Goal: Task Accomplishment & Management: Complete application form

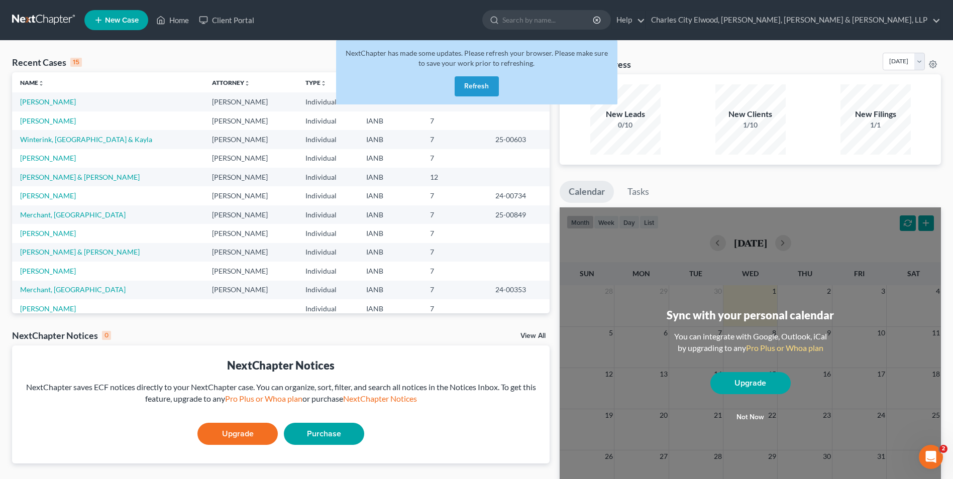
click at [468, 88] on button "Refresh" at bounding box center [477, 86] width 44 height 20
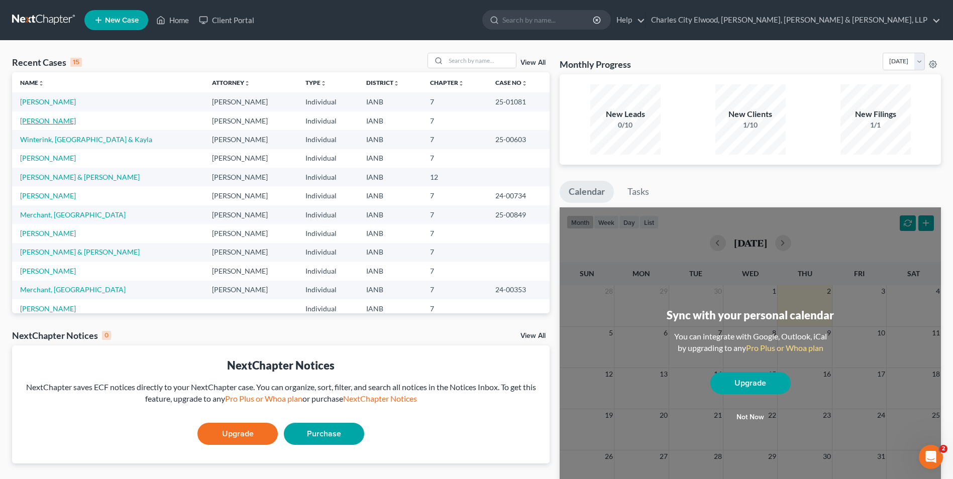
click at [49, 121] on link "[PERSON_NAME]" at bounding box center [48, 121] width 56 height 9
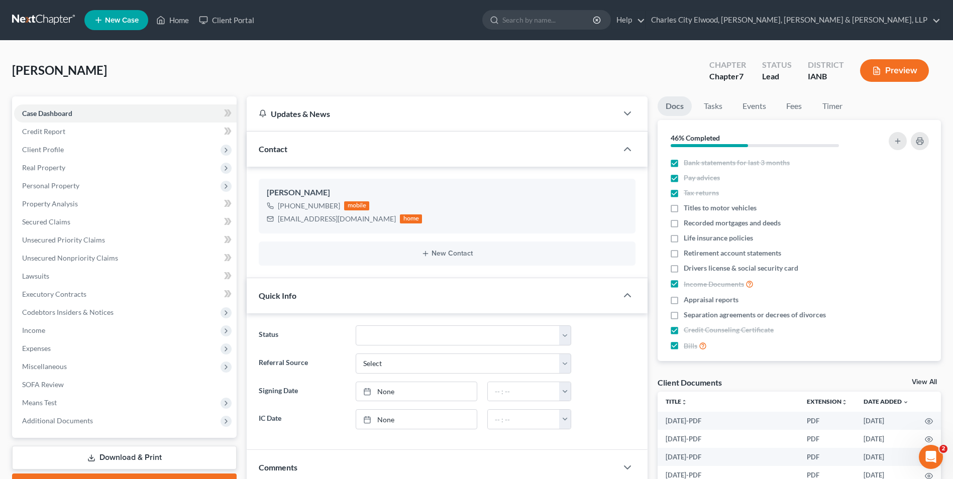
click at [290, 114] on div "Updates & News" at bounding box center [432, 113] width 347 height 11
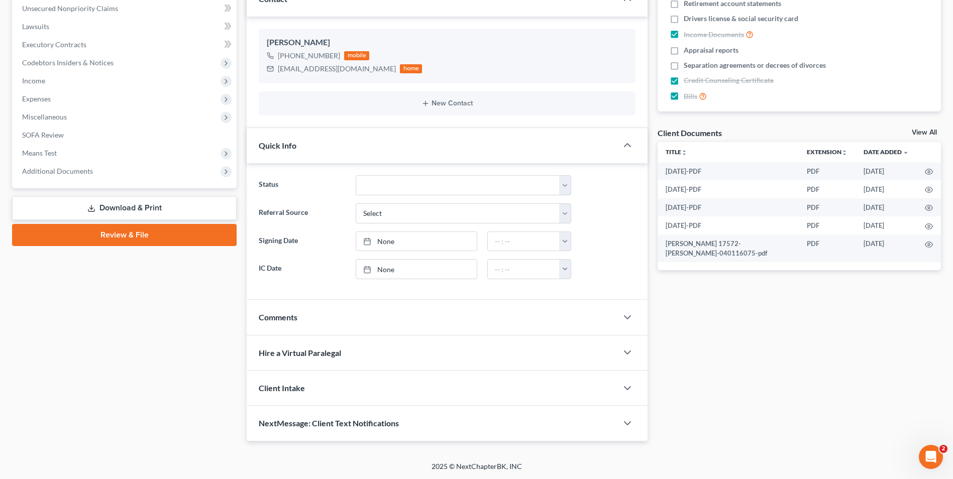
scroll to position [250, 0]
click at [299, 378] on div "Client Intake" at bounding box center [432, 387] width 371 height 35
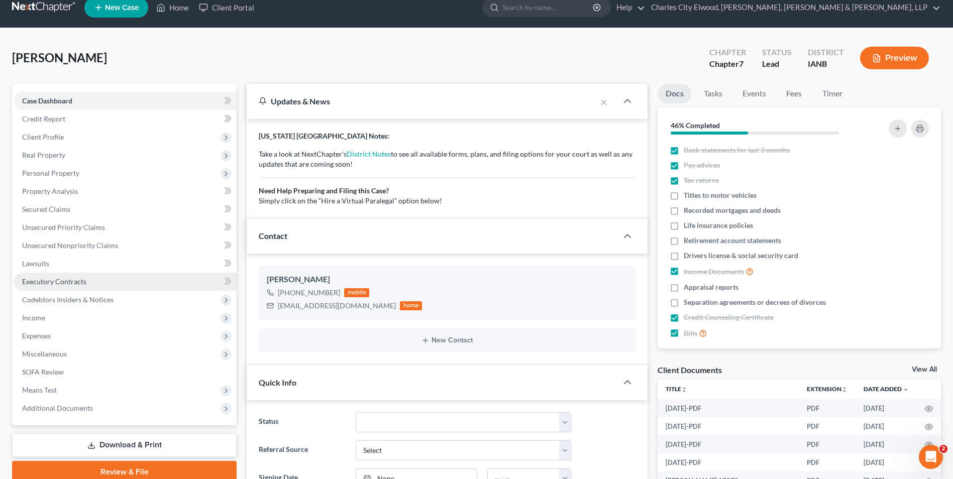
scroll to position [0, 0]
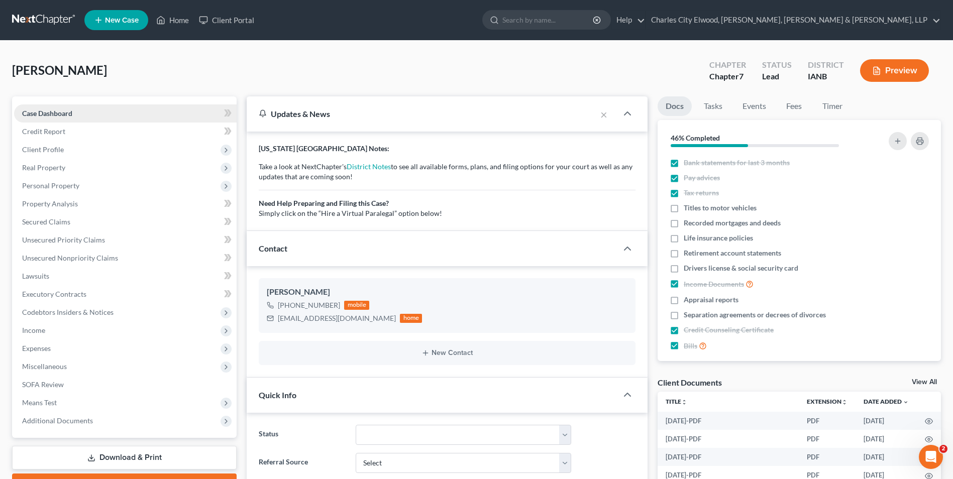
click at [51, 112] on span "Case Dashboard" at bounding box center [47, 113] width 50 height 9
click at [55, 114] on span "Case Dashboard" at bounding box center [47, 113] width 50 height 9
click at [51, 132] on span "Credit Report" at bounding box center [43, 131] width 43 height 9
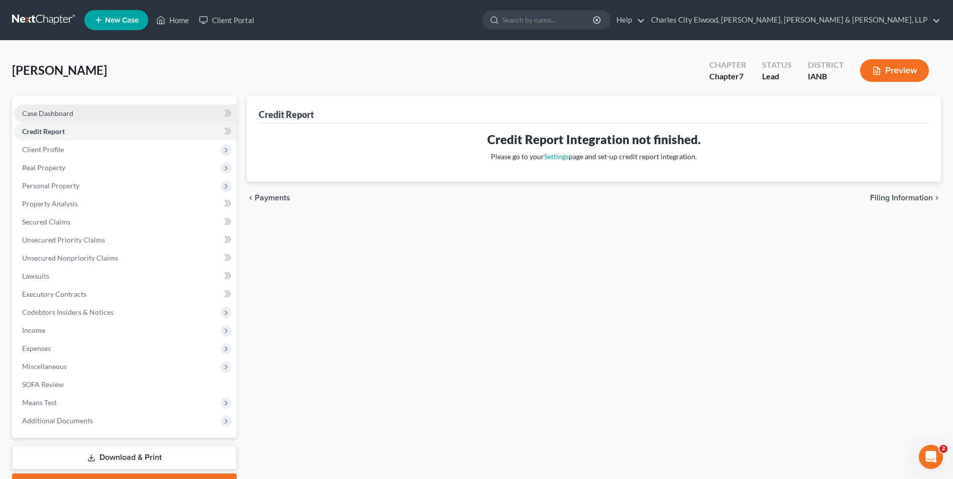
click at [53, 113] on span "Case Dashboard" at bounding box center [47, 113] width 51 height 9
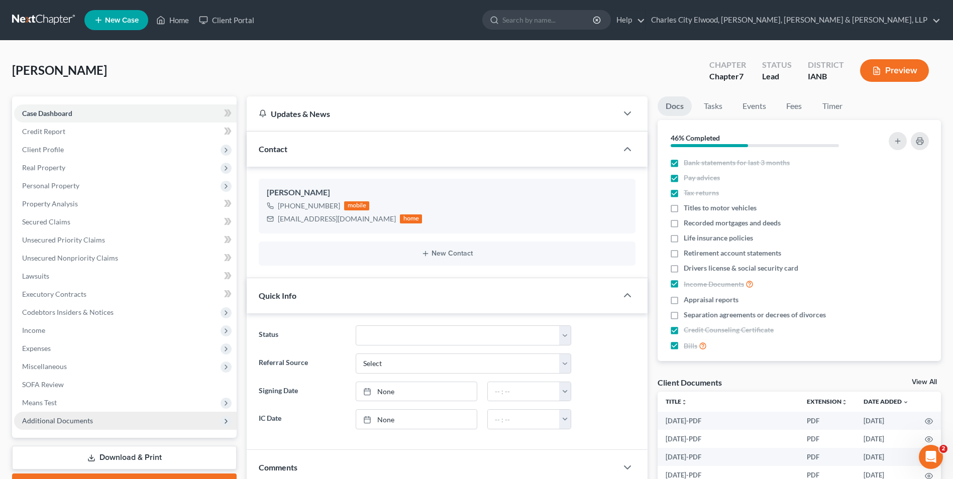
click at [49, 423] on span "Additional Documents" at bounding box center [57, 420] width 71 height 9
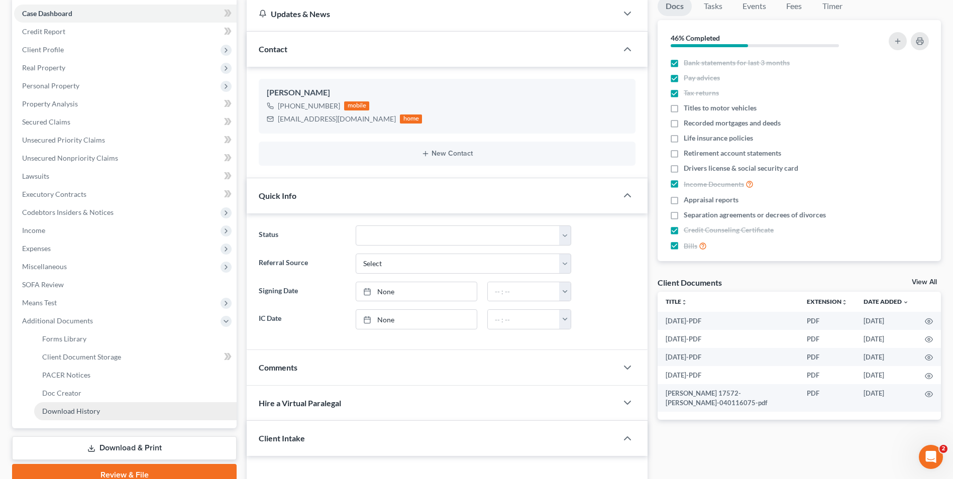
scroll to position [100, 0]
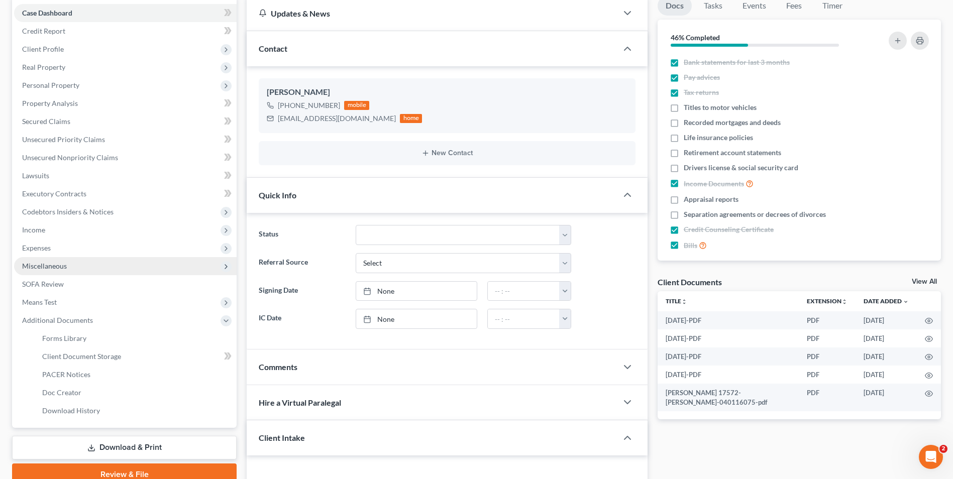
click at [63, 262] on span "Miscellaneous" at bounding box center [44, 266] width 45 height 9
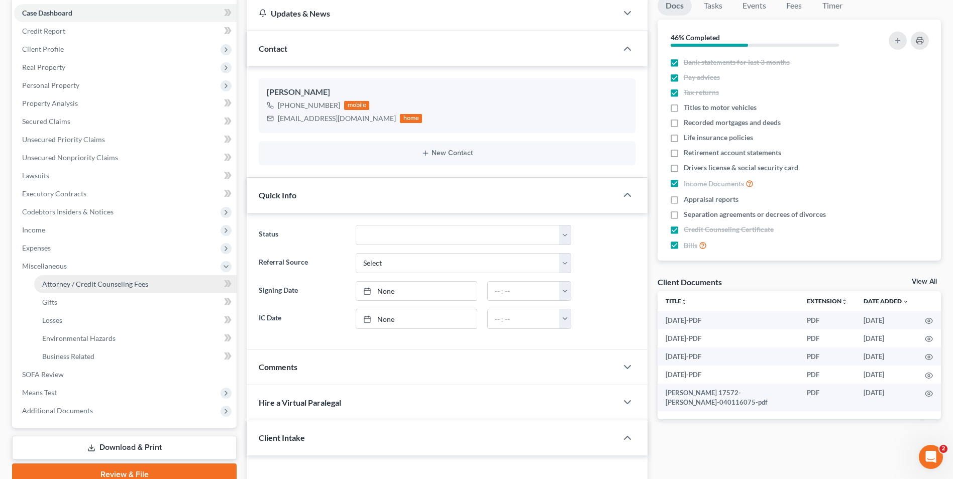
click at [92, 284] on span "Attorney / Credit Counseling Fees" at bounding box center [95, 284] width 106 height 9
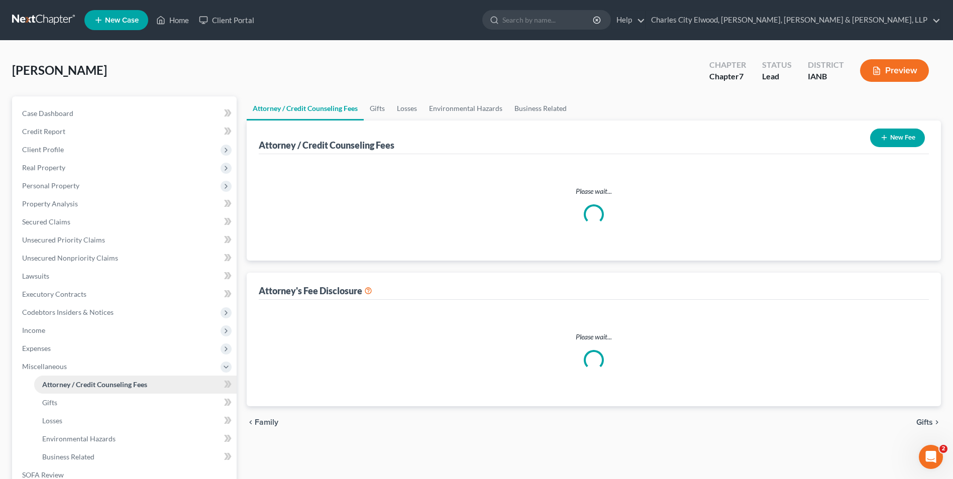
select select "0"
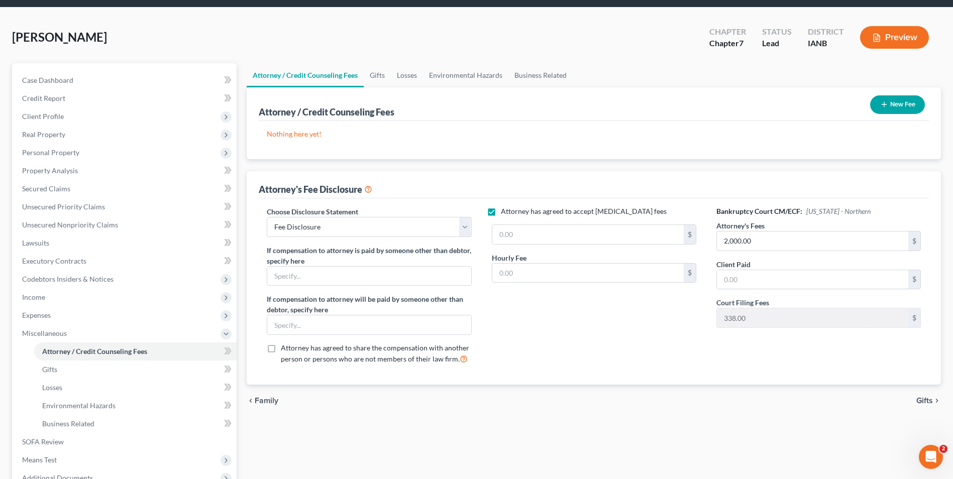
scroll to position [50, 0]
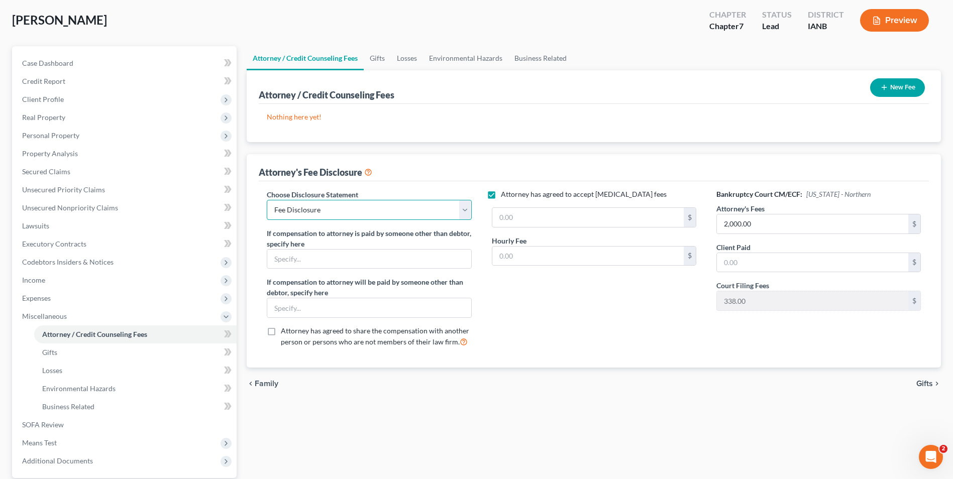
click at [467, 209] on select "Select Fee Disclosure" at bounding box center [369, 210] width 204 height 20
click at [898, 88] on button "New Fee" at bounding box center [897, 87] width 55 height 19
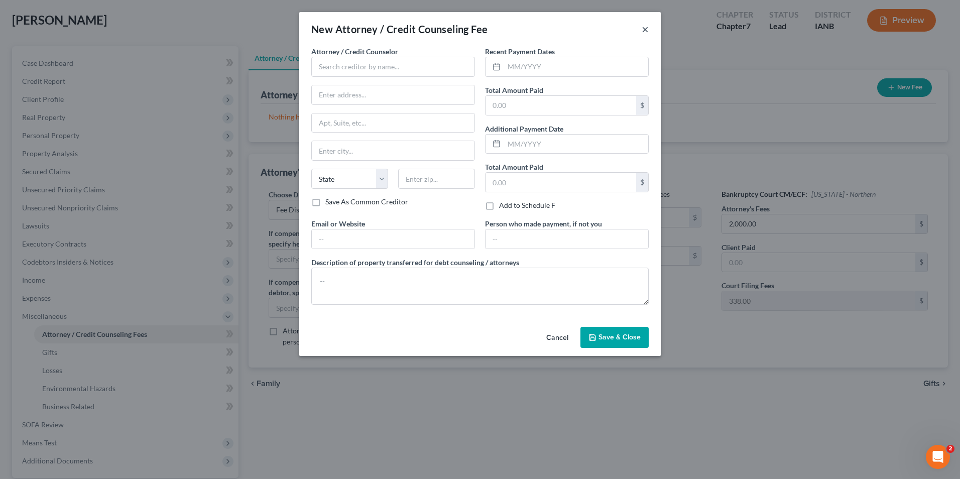
click at [646, 30] on button "×" at bounding box center [645, 29] width 7 height 12
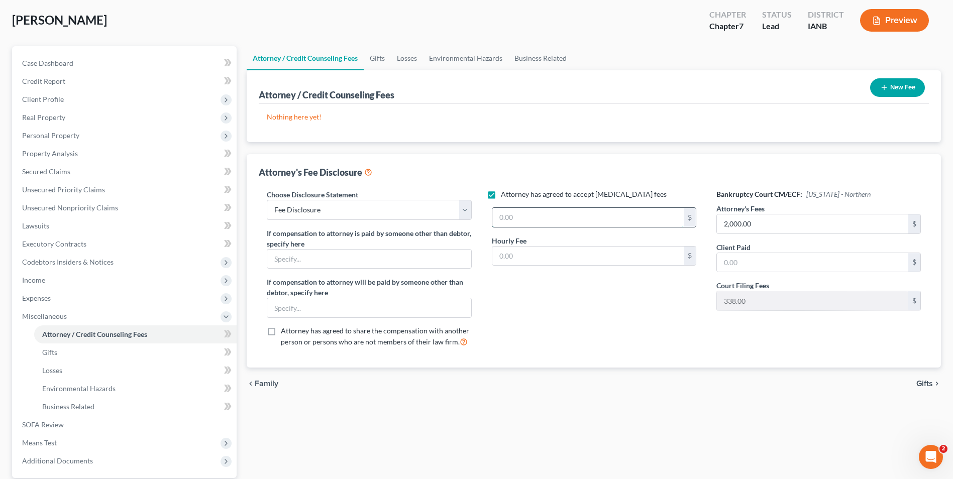
click at [617, 220] on input "text" at bounding box center [587, 217] width 191 height 19
click at [53, 100] on span "Client Profile" at bounding box center [43, 99] width 42 height 9
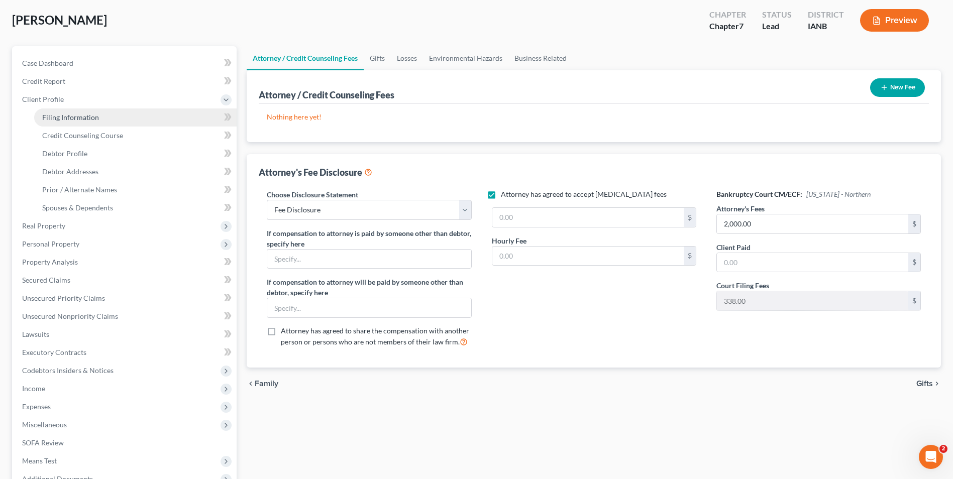
click at [60, 115] on span "Filing Information" at bounding box center [70, 117] width 57 height 9
select select "1"
select select "0"
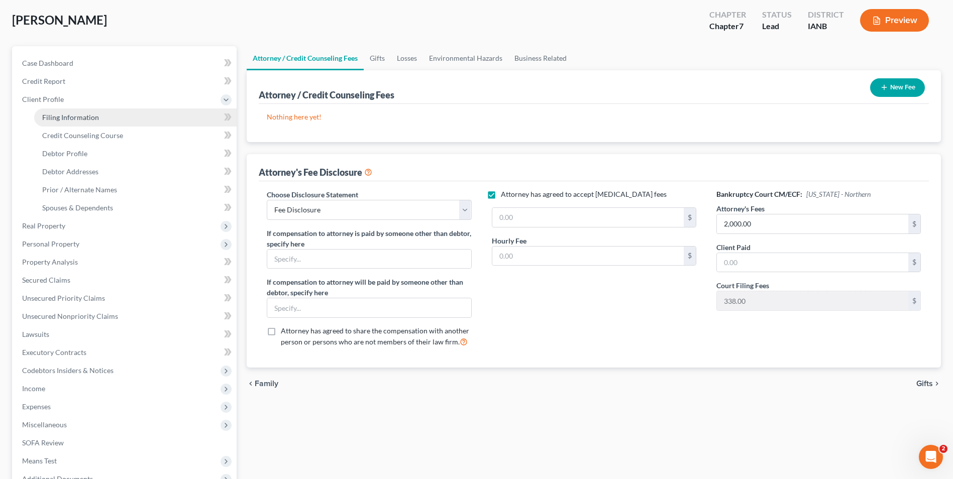
select select "16"
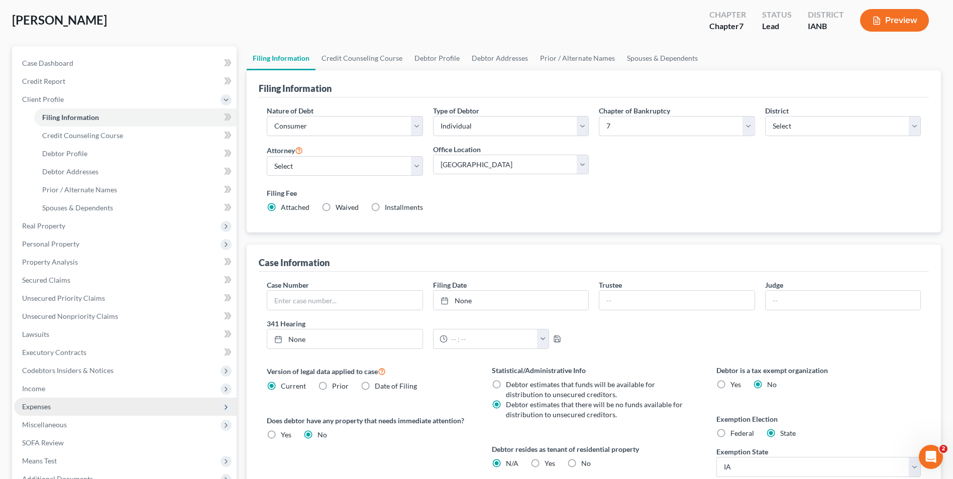
scroll to position [100, 0]
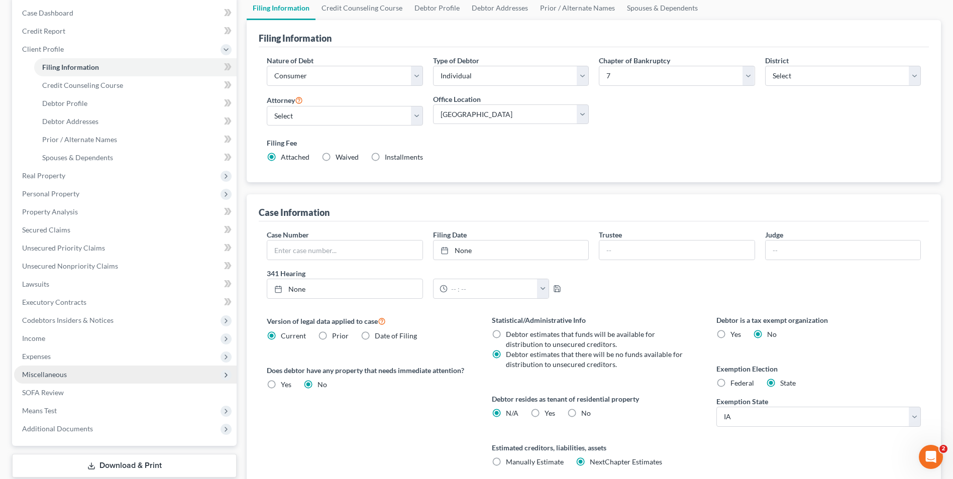
click at [43, 374] on span "Miscellaneous" at bounding box center [44, 374] width 45 height 9
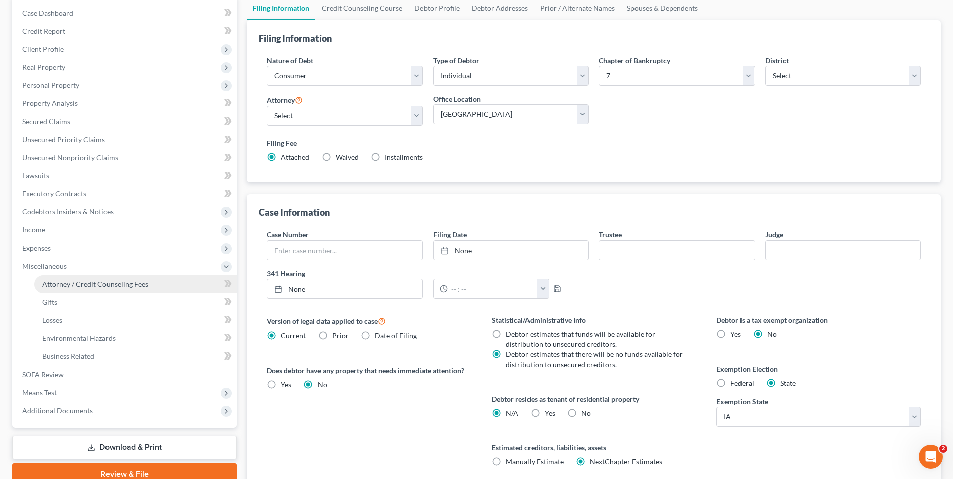
click at [78, 282] on span "Attorney / Credit Counseling Fees" at bounding box center [95, 284] width 106 height 9
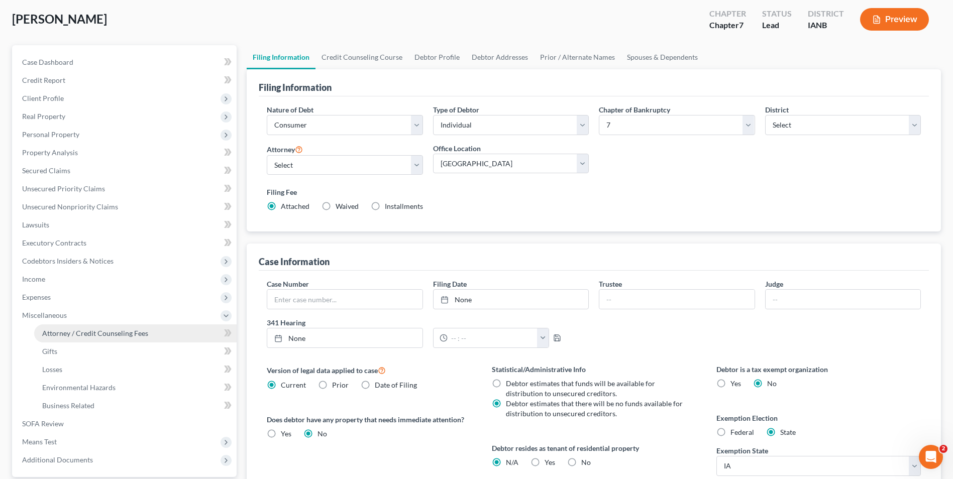
select select "0"
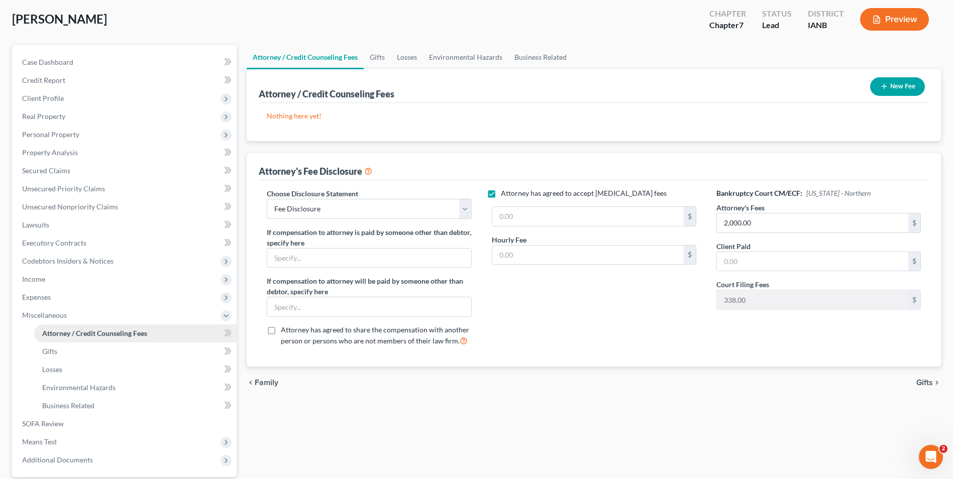
scroll to position [0, 0]
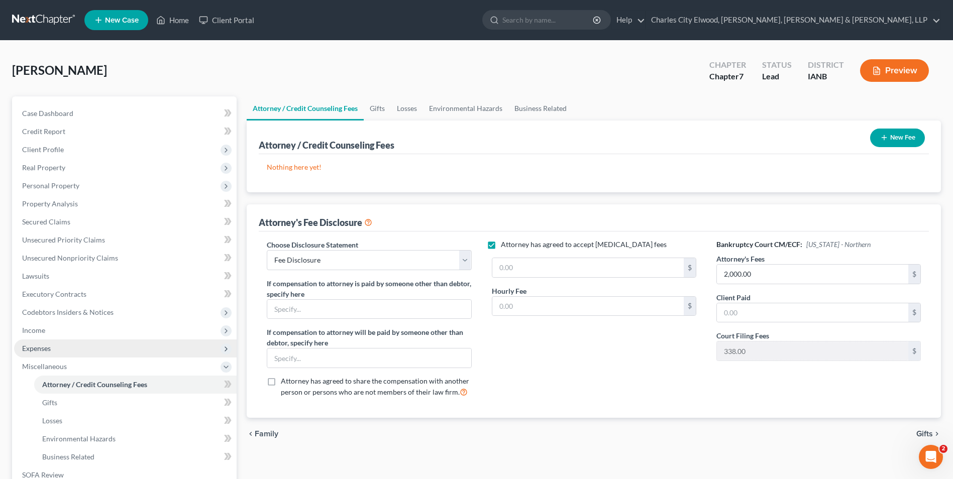
click at [63, 345] on span "Expenses" at bounding box center [125, 349] width 223 height 18
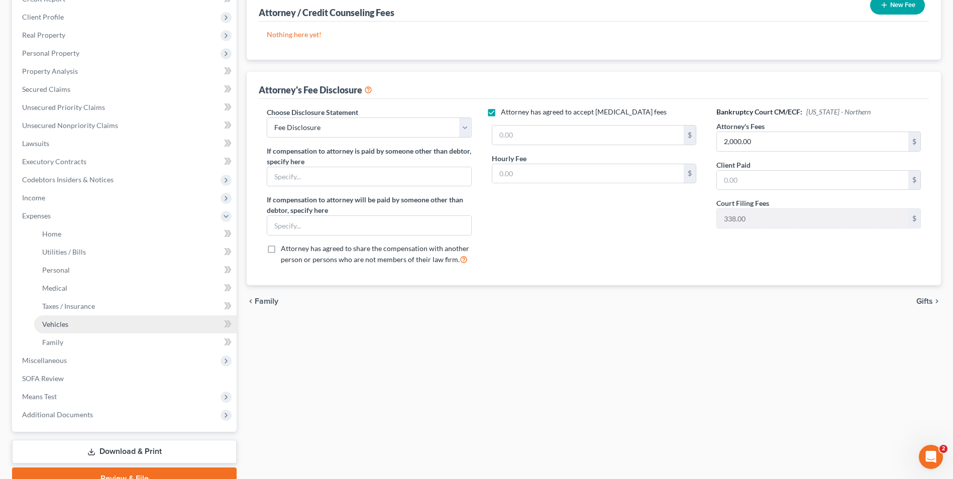
scroll to position [151, 0]
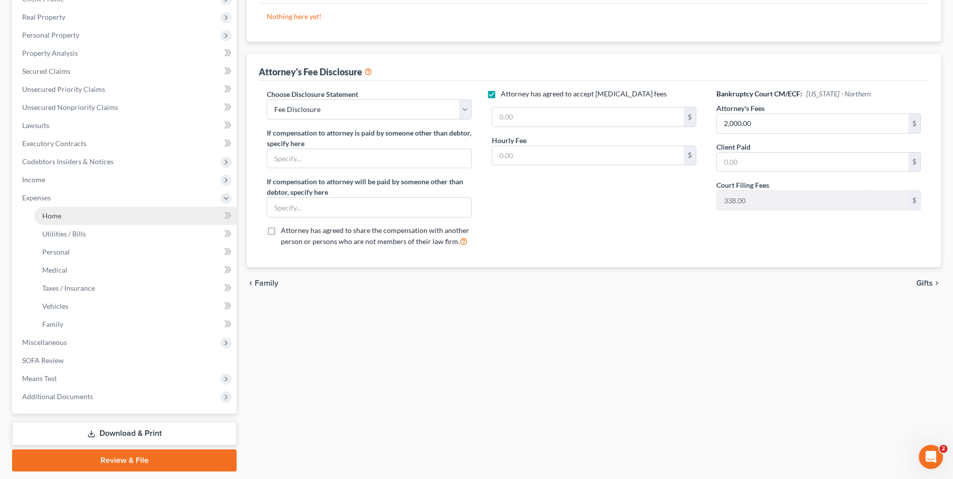
click at [61, 212] on span "Home" at bounding box center [51, 215] width 19 height 9
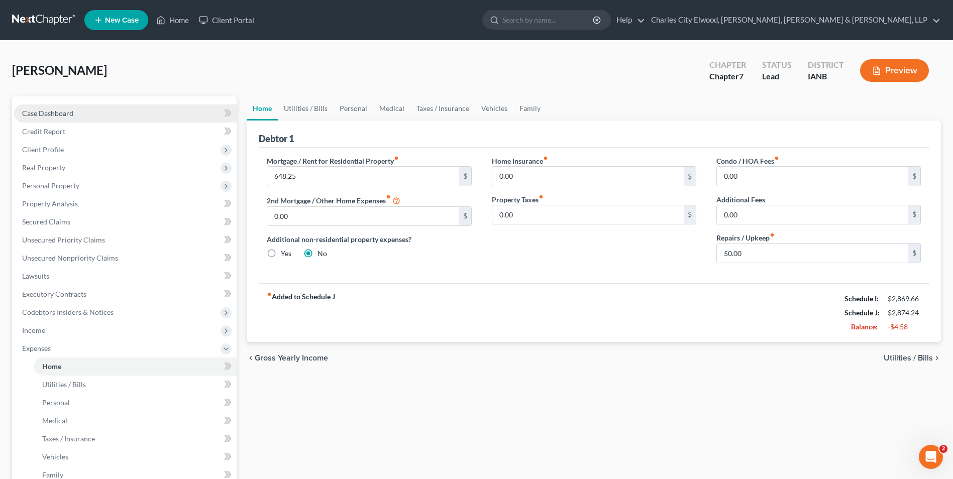
click at [59, 112] on span "Case Dashboard" at bounding box center [47, 113] width 51 height 9
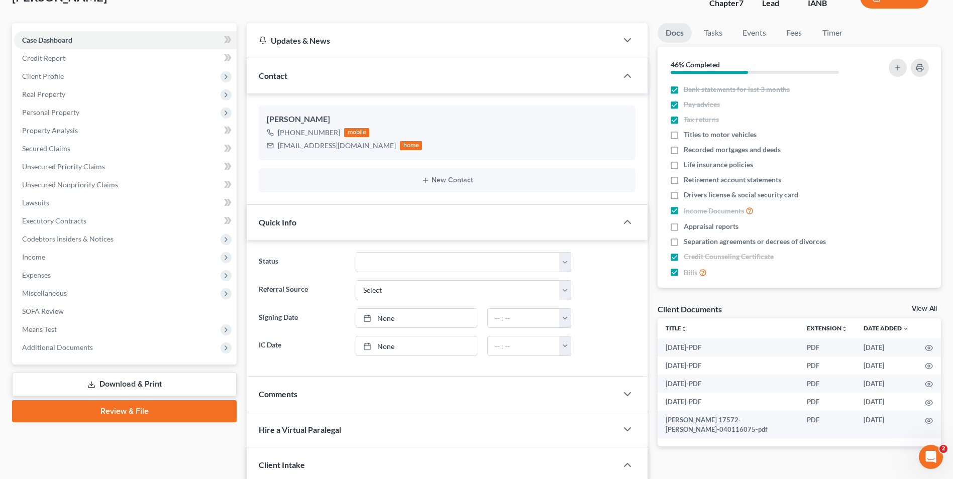
scroll to position [50, 0]
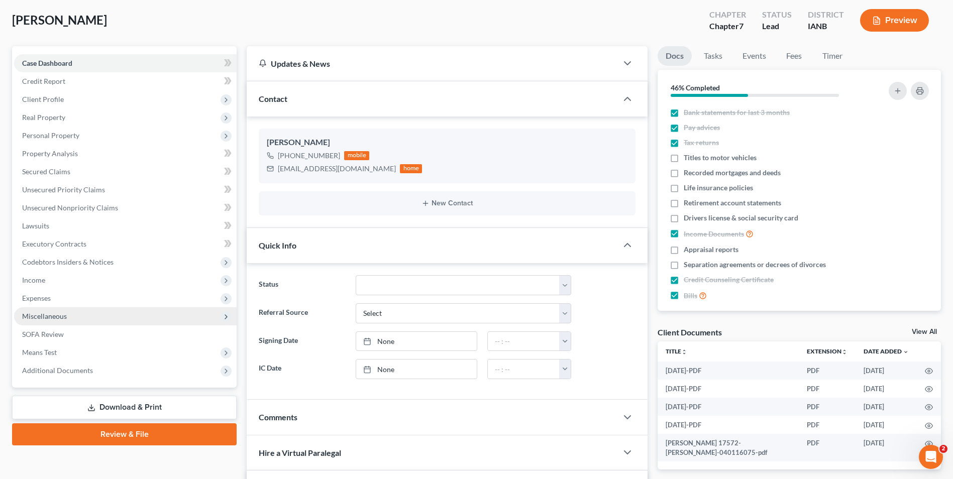
click at [75, 309] on span "Miscellaneous" at bounding box center [125, 316] width 223 height 18
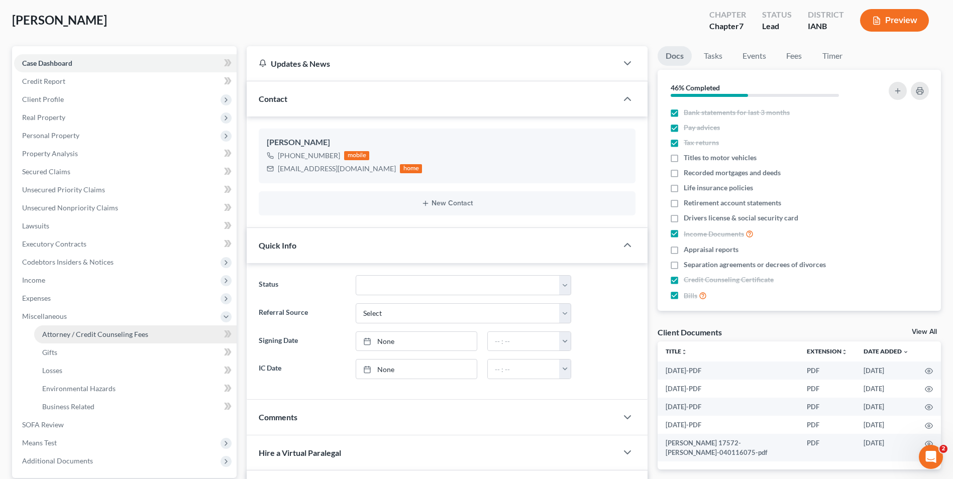
click at [72, 331] on span "Attorney / Credit Counseling Fees" at bounding box center [95, 334] width 106 height 9
select select "0"
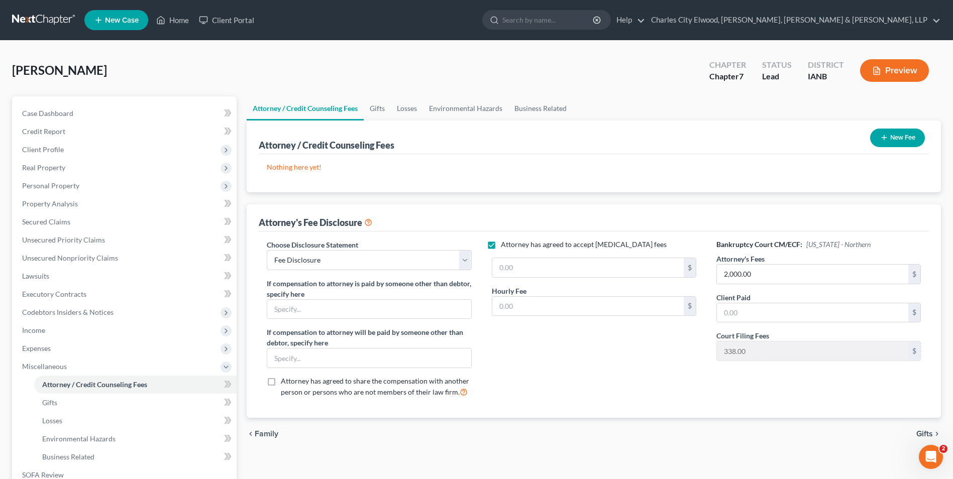
click at [501, 245] on label "Attorney has agreed to accept retainer fees" at bounding box center [584, 245] width 166 height 10
click at [505, 245] on input "Attorney has agreed to accept retainer fees" at bounding box center [508, 243] width 7 height 7
checkbox input "false"
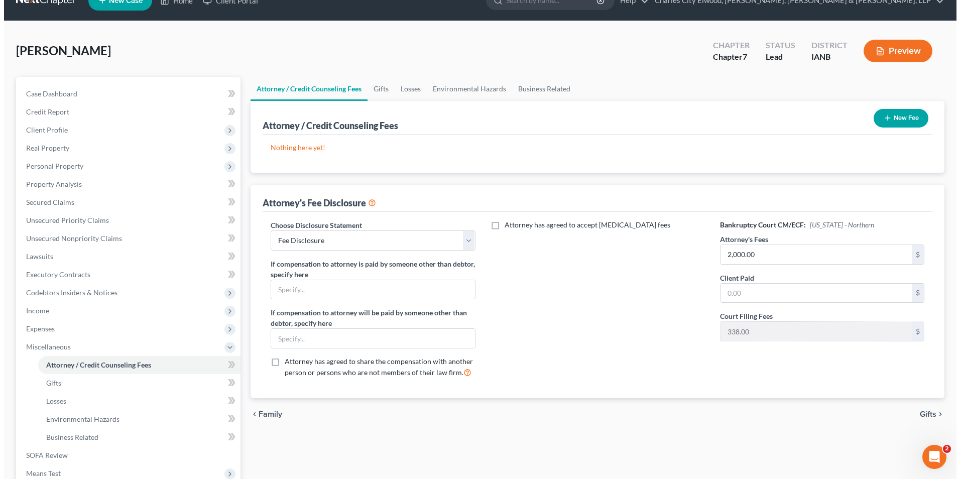
scroll to position [50, 0]
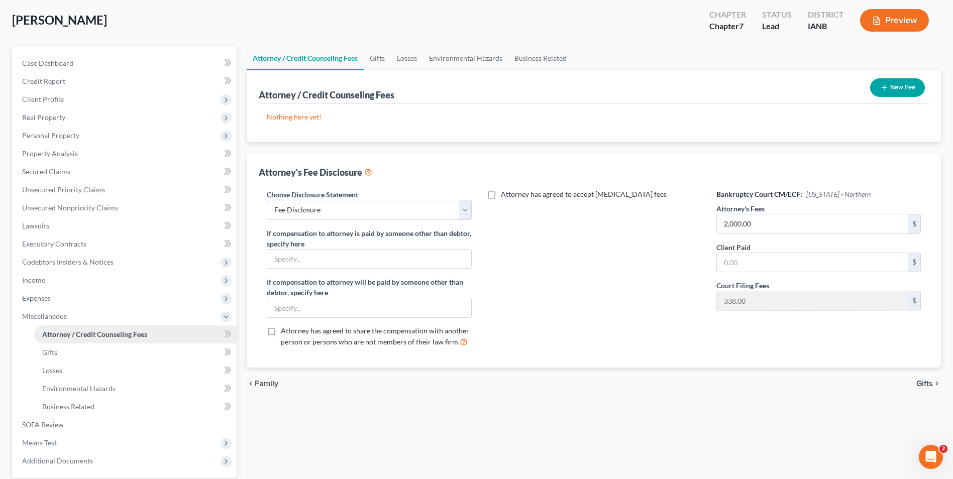
click at [128, 331] on span "Attorney / Credit Counseling Fees" at bounding box center [94, 334] width 105 height 9
click at [900, 13] on button "Preview" at bounding box center [894, 20] width 69 height 23
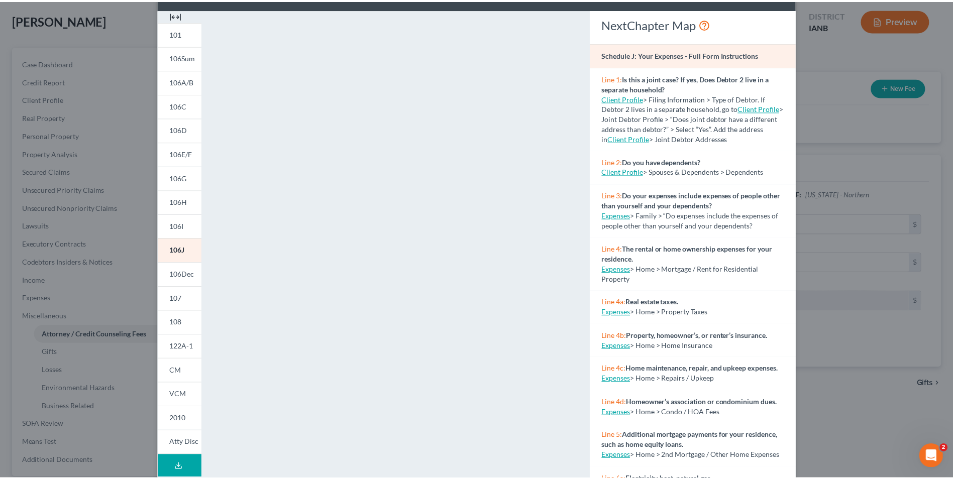
scroll to position [0, 0]
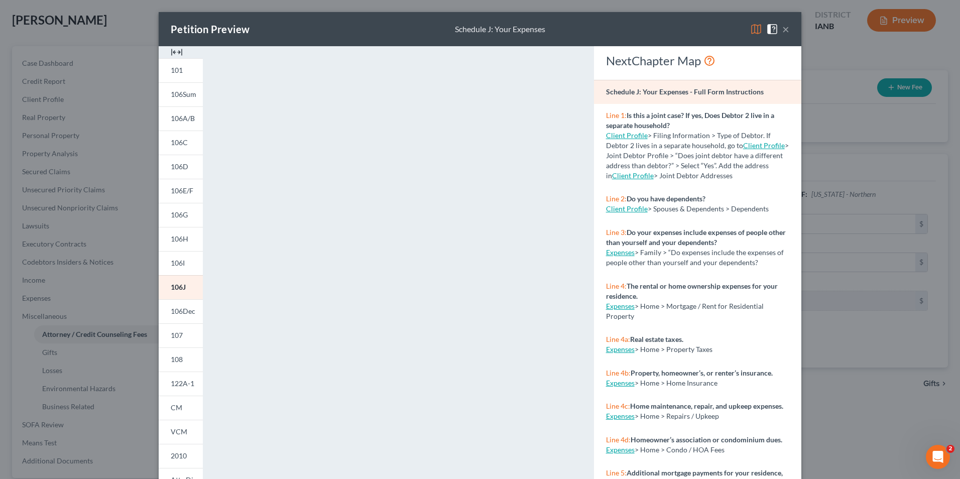
click at [783, 29] on button "×" at bounding box center [786, 29] width 7 height 12
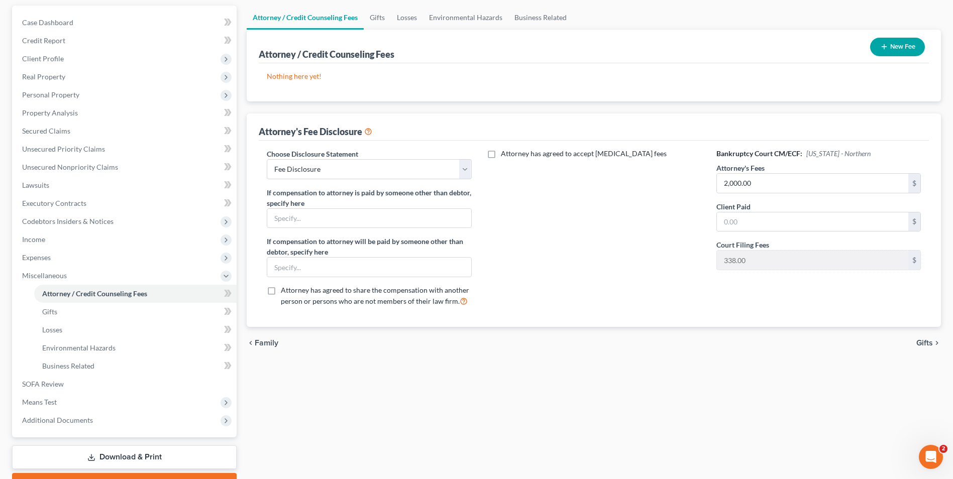
scroll to position [145, 0]
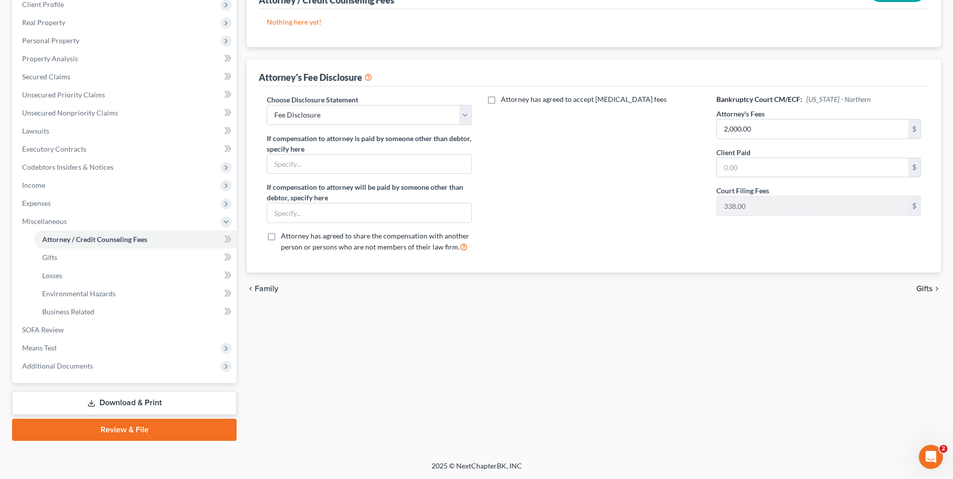
click at [171, 403] on link "Download & Print" at bounding box center [124, 403] width 225 height 24
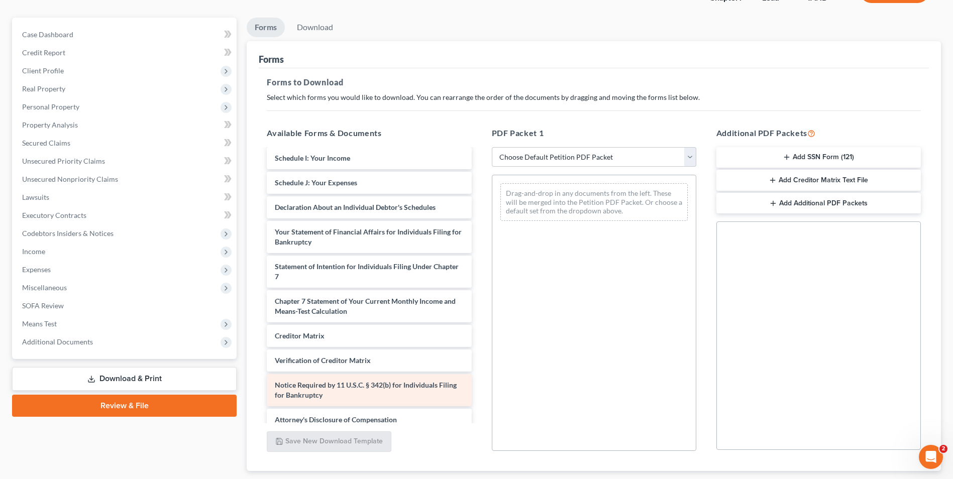
scroll to position [100, 0]
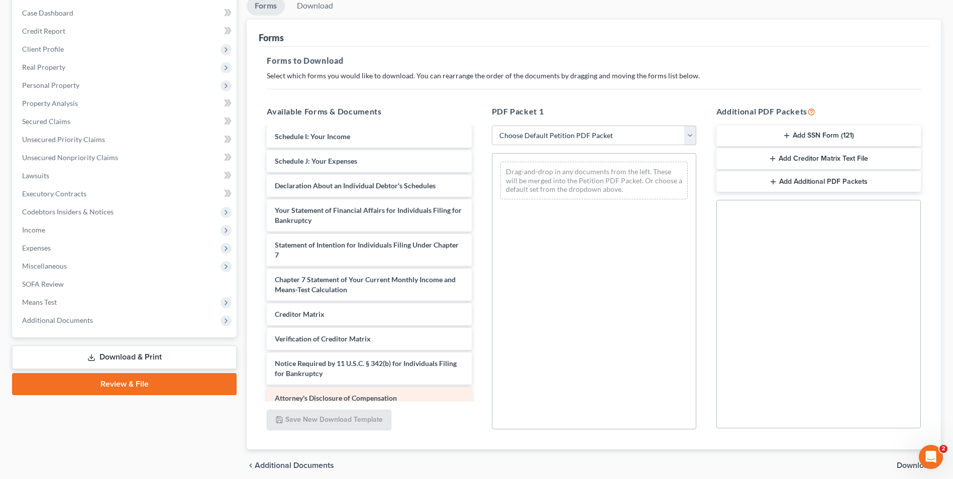
click at [318, 394] on span "Attorney's Disclosure of Compensation" at bounding box center [336, 398] width 122 height 9
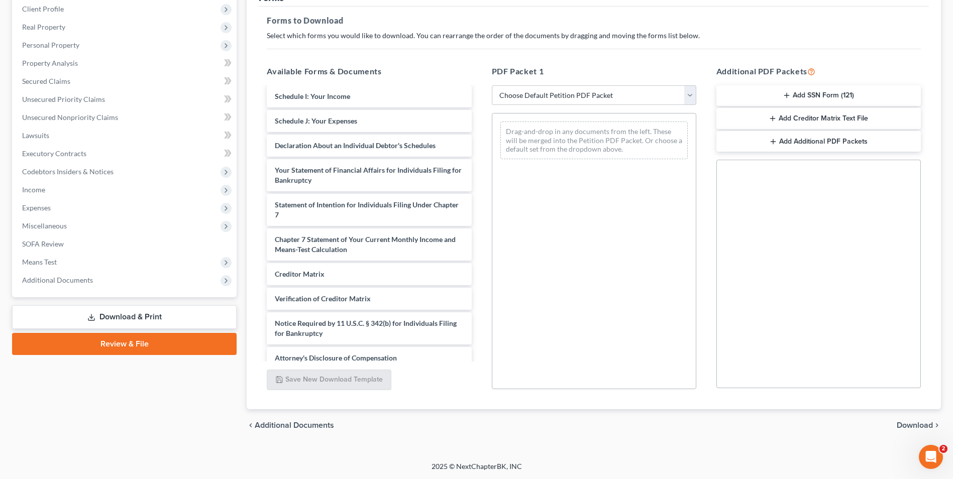
scroll to position [141, 0]
click at [924, 426] on span "Download" at bounding box center [915, 425] width 36 height 8
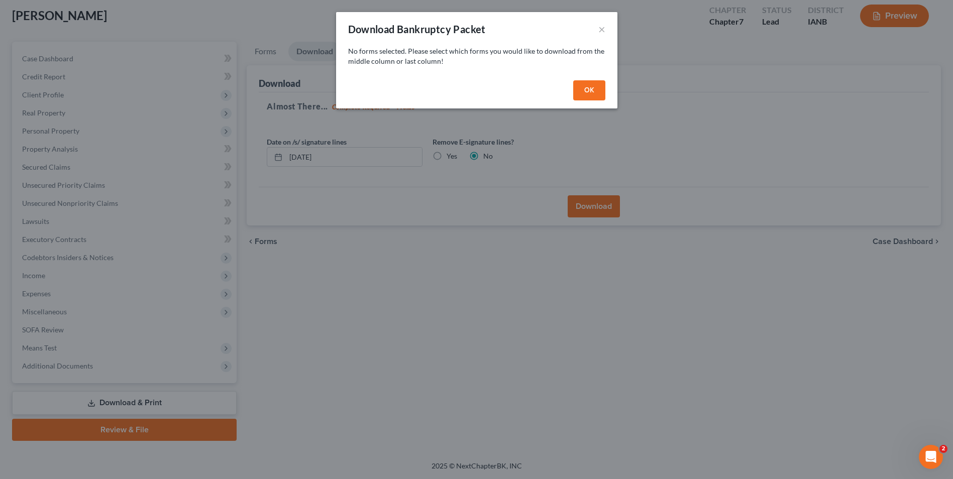
scroll to position [55, 0]
click at [604, 28] on button "×" at bounding box center [605, 29] width 7 height 12
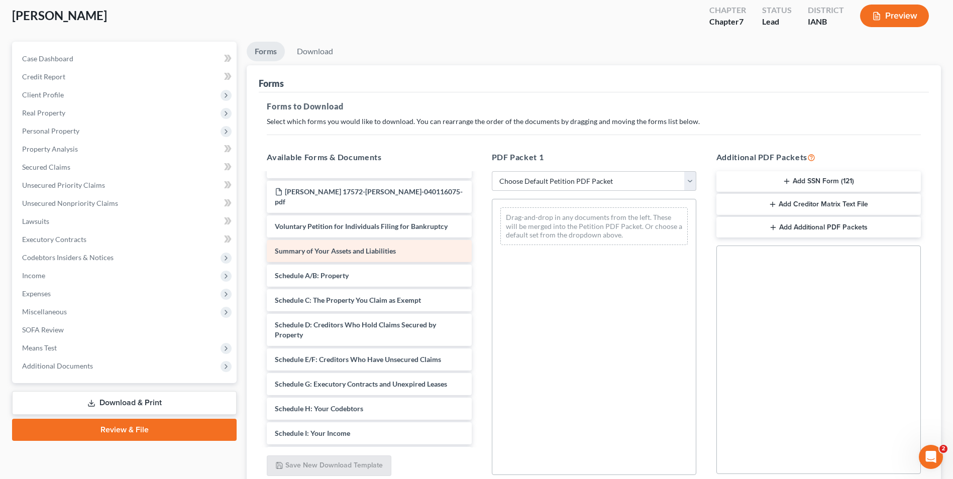
scroll to position [0, 0]
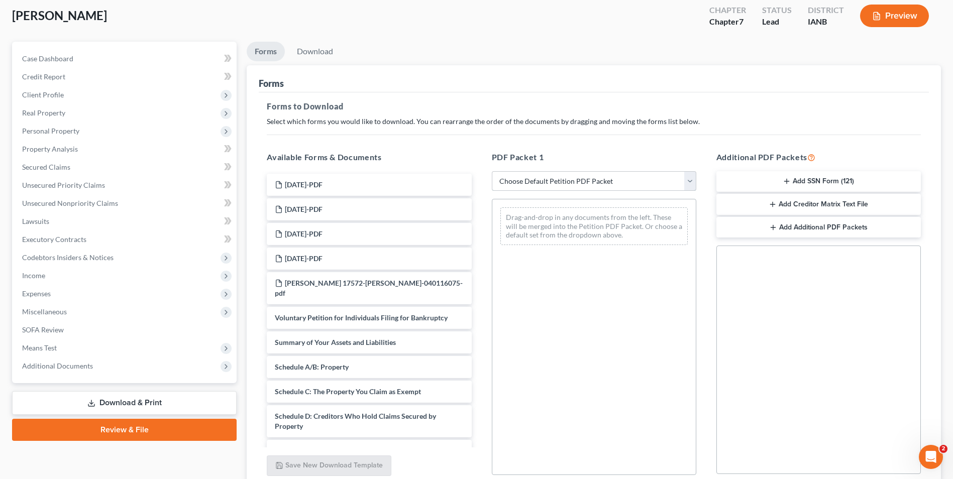
click at [689, 181] on select "Choose Default Petition PDF Packet Complete Bankruptcy Petition (all forms and …" at bounding box center [594, 181] width 204 height 20
select select "0"
click at [492, 171] on select "Choose Default Petition PDF Packet Complete Bankruptcy Petition (all forms and …" at bounding box center [594, 181] width 204 height 20
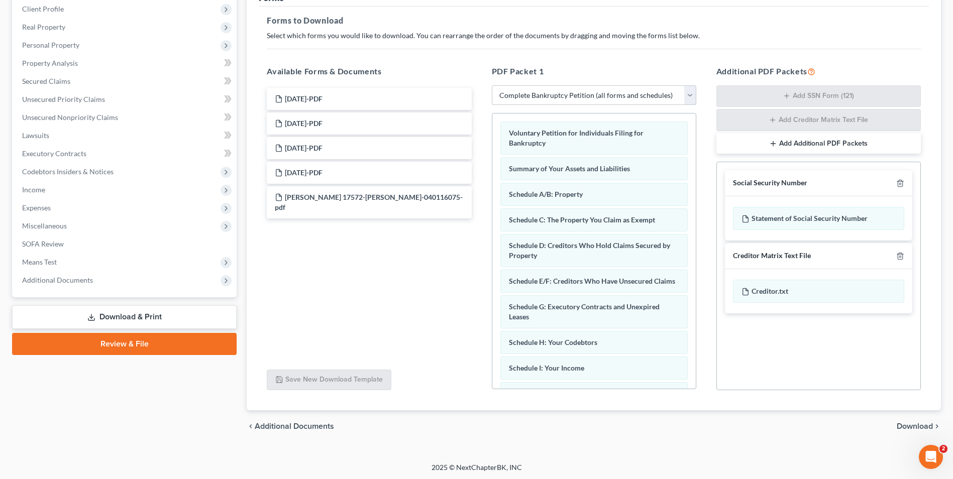
scroll to position [142, 0]
click at [906, 425] on span "Download" at bounding box center [915, 425] width 36 height 8
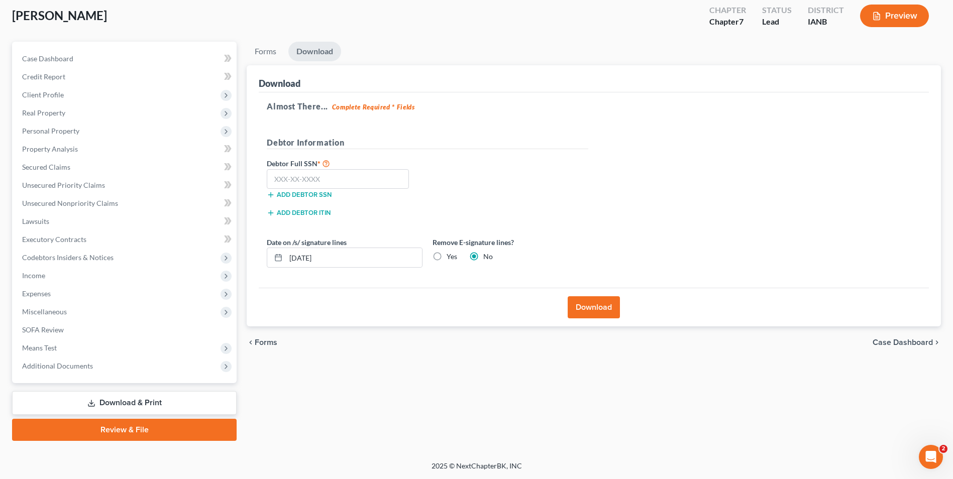
scroll to position [55, 0]
click at [581, 311] on button "Download" at bounding box center [594, 307] width 52 height 22
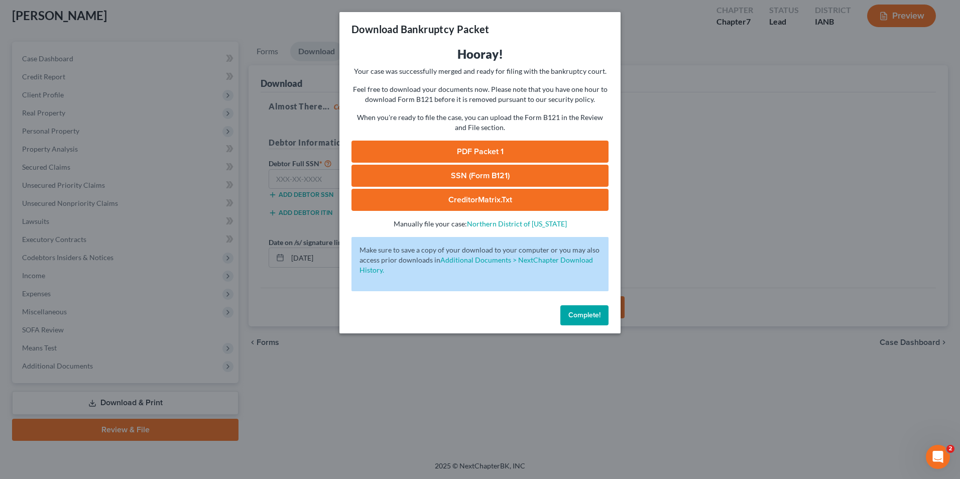
click at [475, 148] on link "PDF Packet 1" at bounding box center [480, 152] width 257 height 22
click at [600, 311] on span "Complete!" at bounding box center [585, 315] width 32 height 9
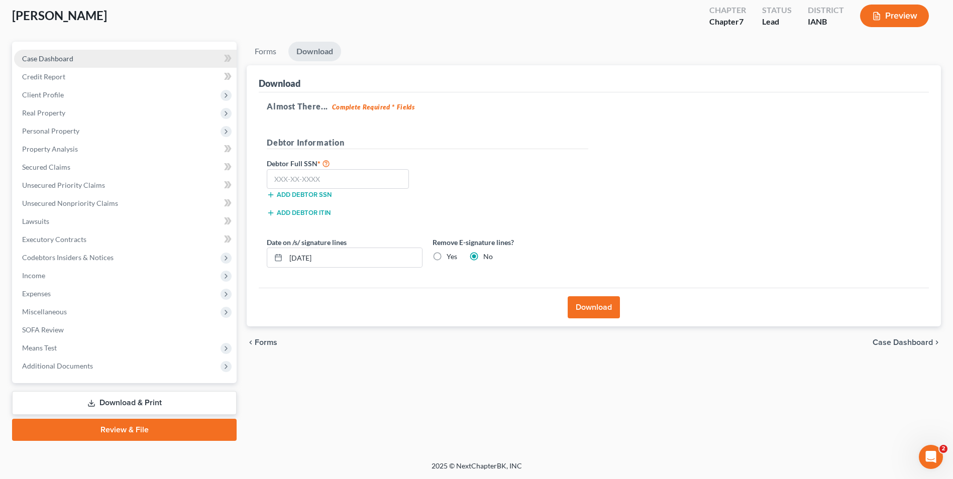
click at [87, 55] on link "Case Dashboard" at bounding box center [125, 59] width 223 height 18
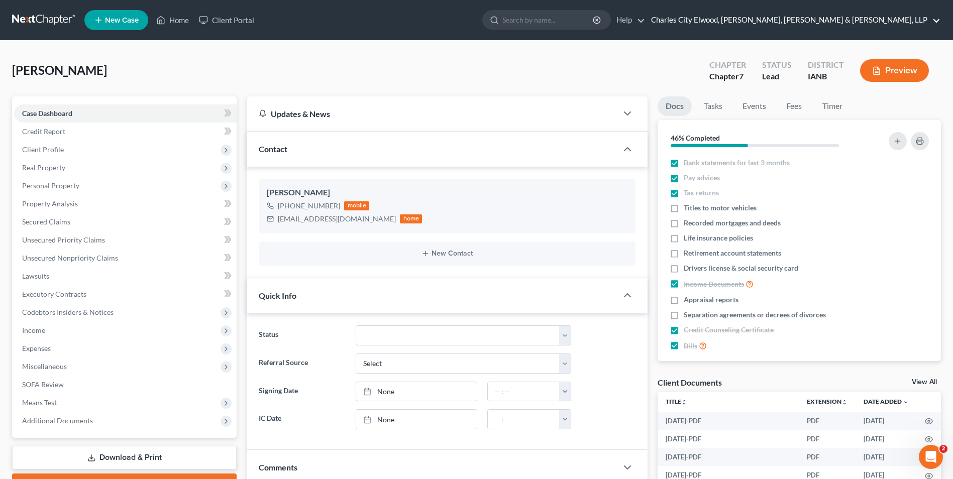
click at [934, 17] on link "Charles City Elwood, [PERSON_NAME], [PERSON_NAME] & [PERSON_NAME], LLP" at bounding box center [793, 20] width 294 height 18
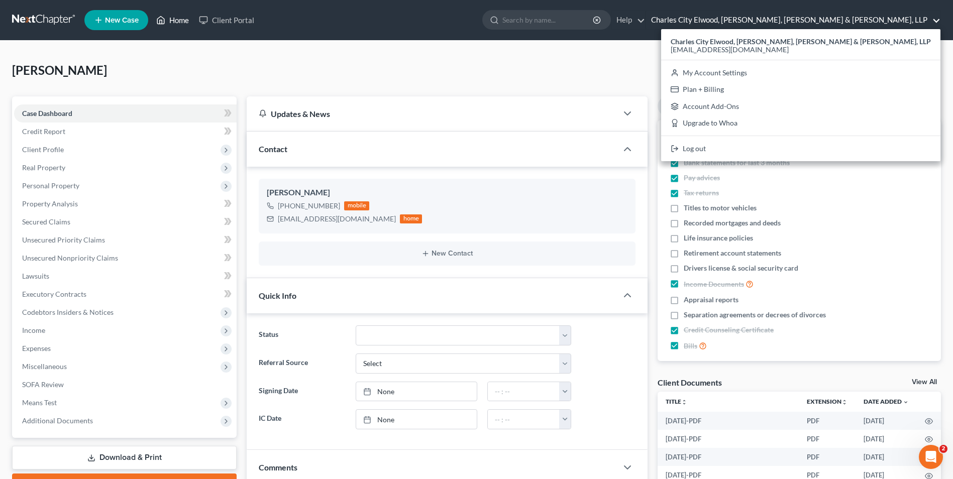
click at [182, 20] on link "Home" at bounding box center [172, 20] width 43 height 18
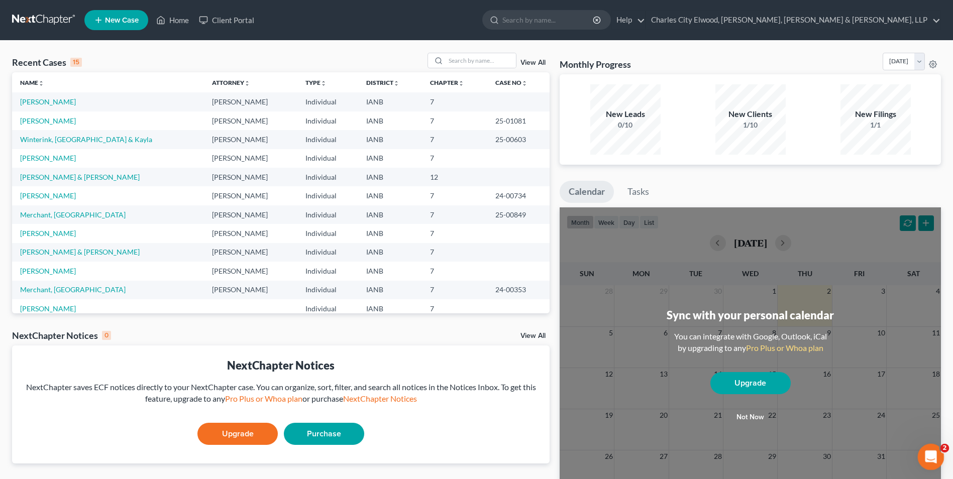
click at [930, 456] on icon "Open Intercom Messenger" at bounding box center [929, 456] width 17 height 17
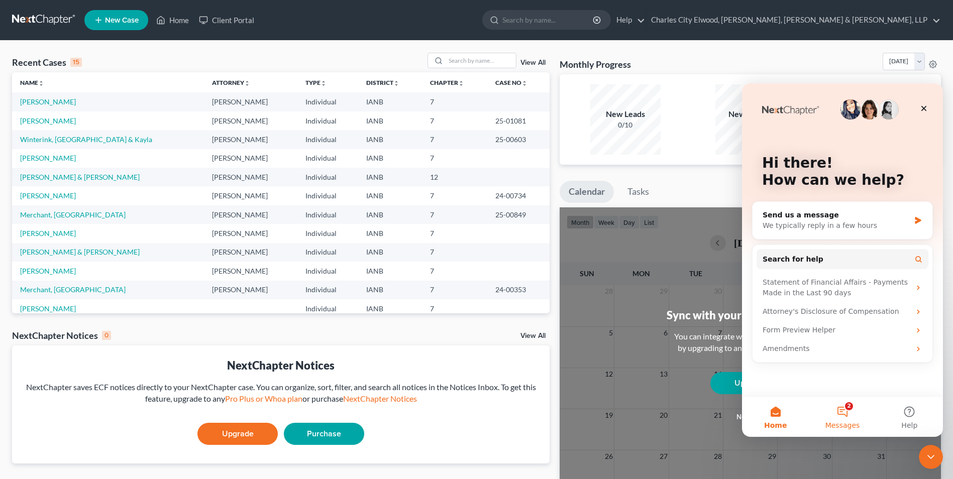
click at [837, 410] on button "2 Messages" at bounding box center [842, 417] width 67 height 40
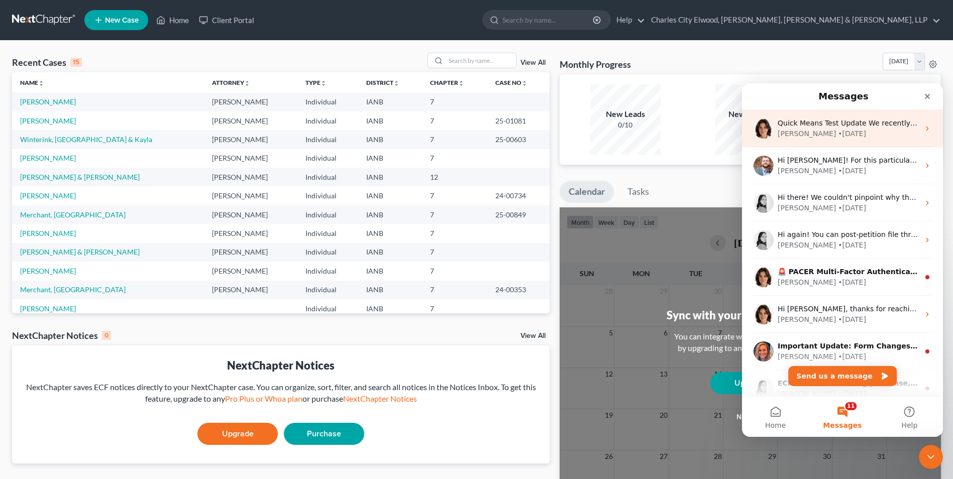
click at [897, 132] on div "Emma • 1w ago" at bounding box center [849, 134] width 142 height 11
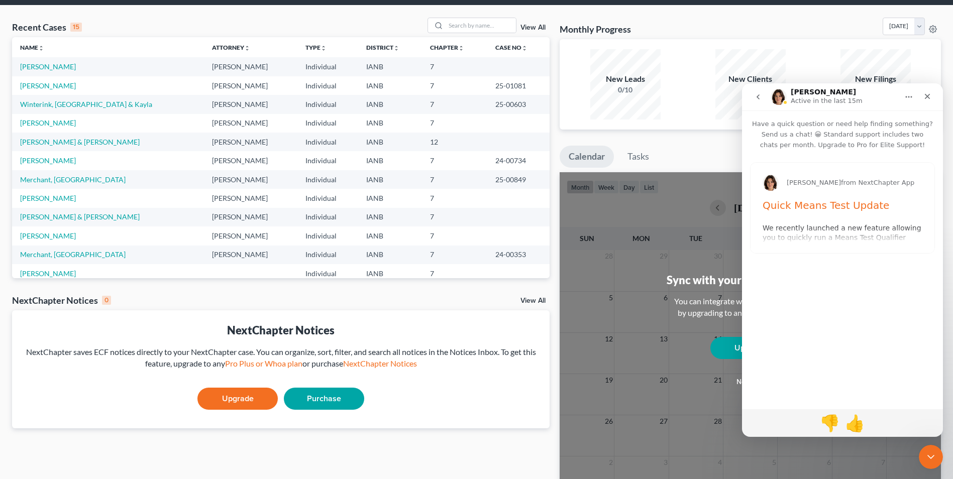
scroll to position [50, 0]
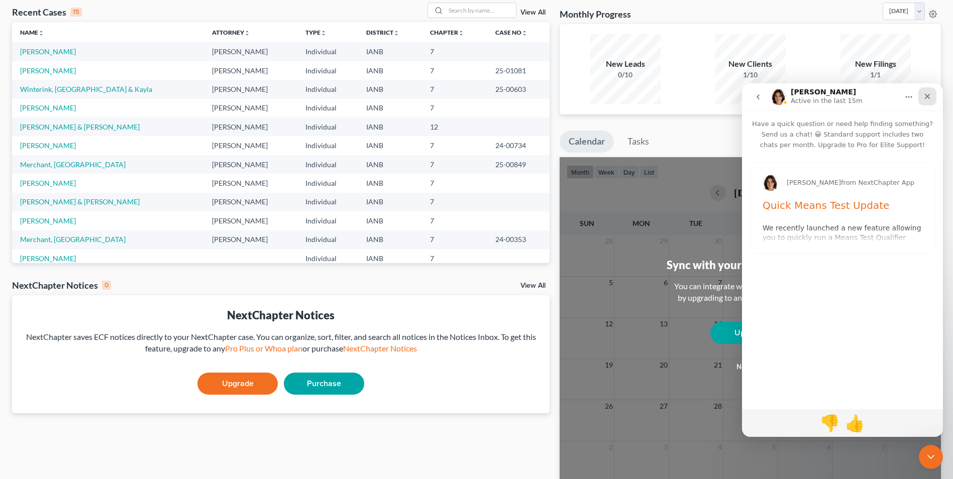
click at [926, 95] on icon "Close" at bounding box center [928, 97] width 6 height 6
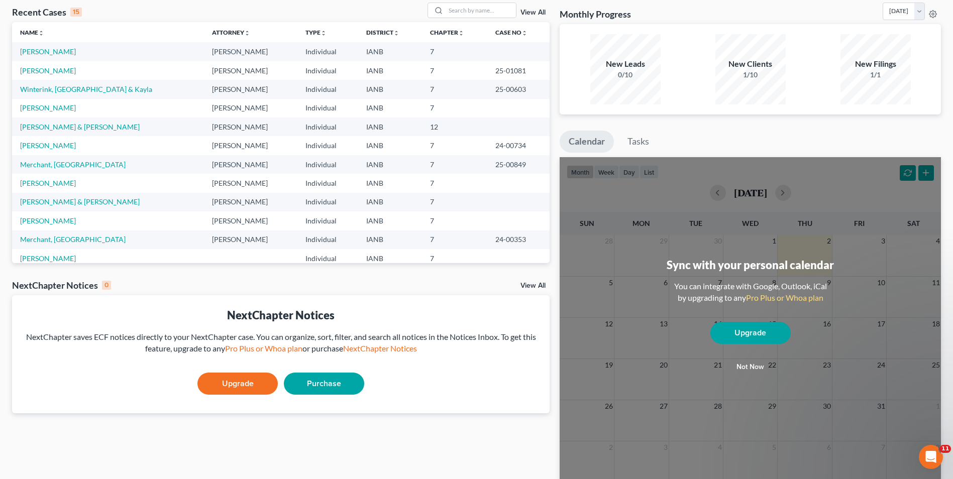
scroll to position [0, 0]
click at [922, 451] on div "Open Intercom Messenger" at bounding box center [929, 455] width 33 height 33
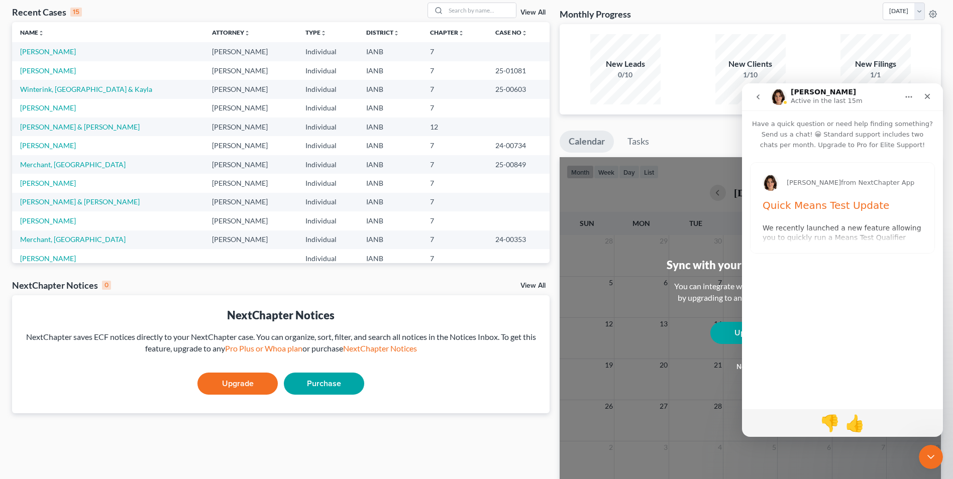
click at [758, 91] on button "go back" at bounding box center [757, 96] width 19 height 19
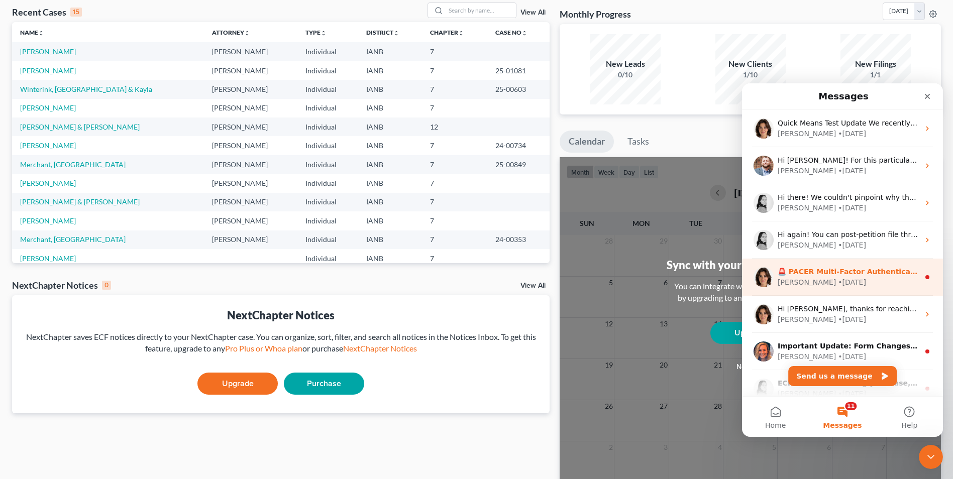
click at [837, 283] on div "Emma • 8w ago" at bounding box center [849, 282] width 142 height 11
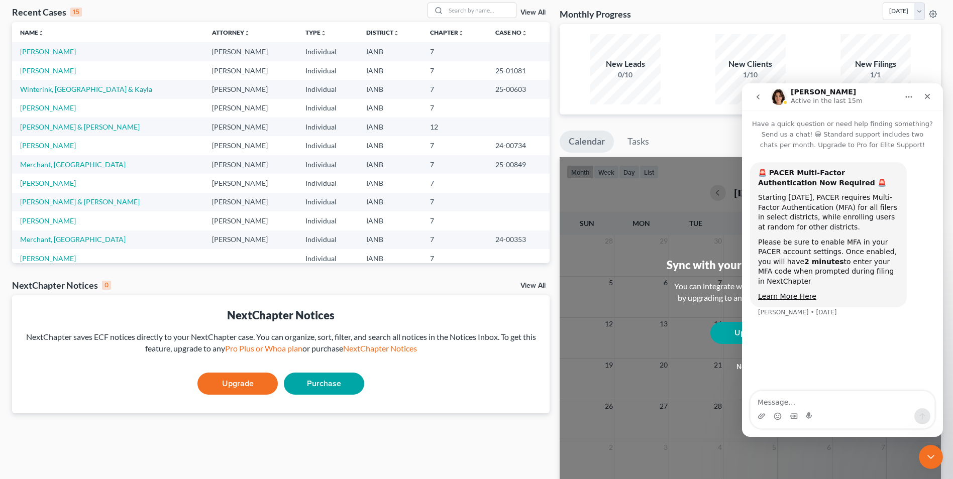
click at [756, 95] on icon "go back" at bounding box center [758, 97] width 8 height 8
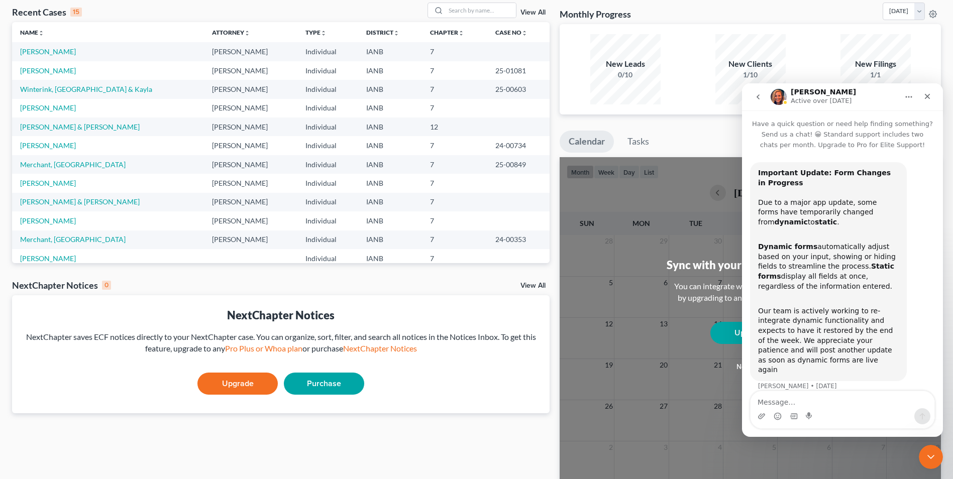
click at [758, 97] on icon "go back" at bounding box center [758, 97] width 8 height 8
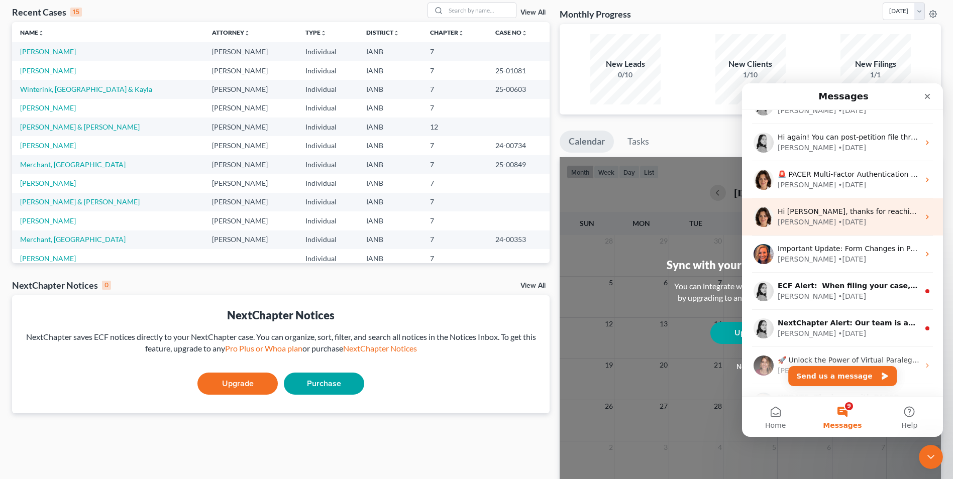
scroll to position [100, 0]
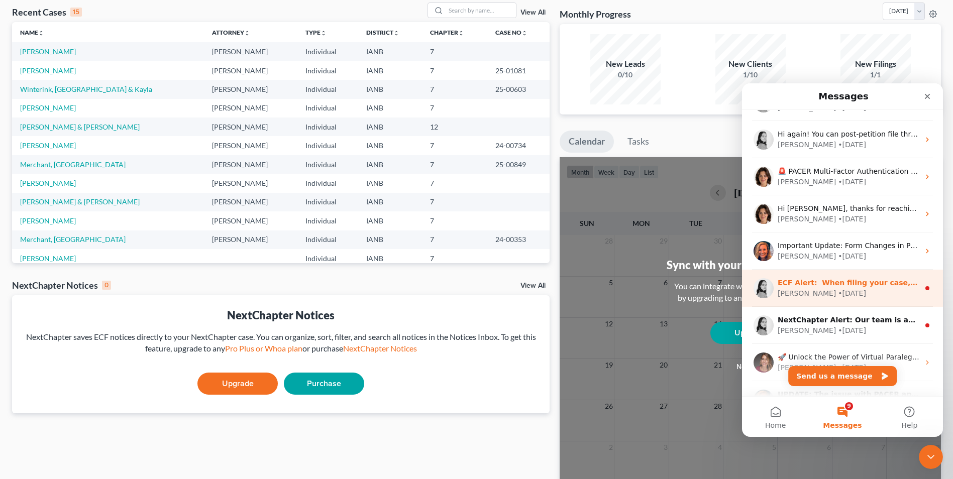
click at [860, 292] on div "Lindsey • 17w ago" at bounding box center [849, 293] width 142 height 11
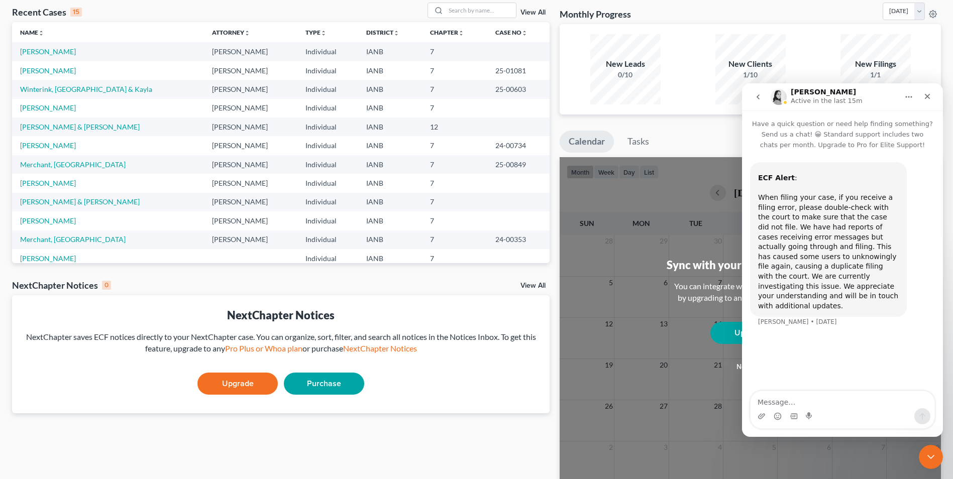
click at [759, 93] on icon "go back" at bounding box center [758, 97] width 8 height 8
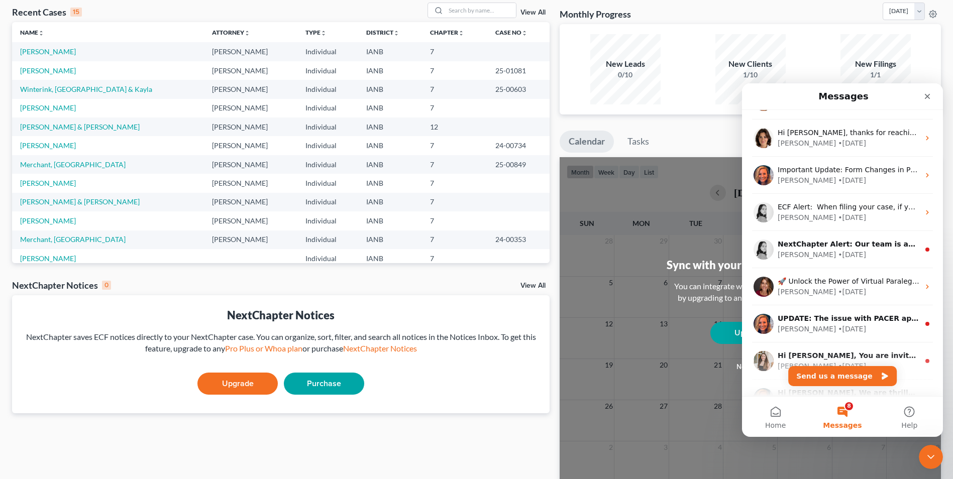
scroll to position [201, 0]
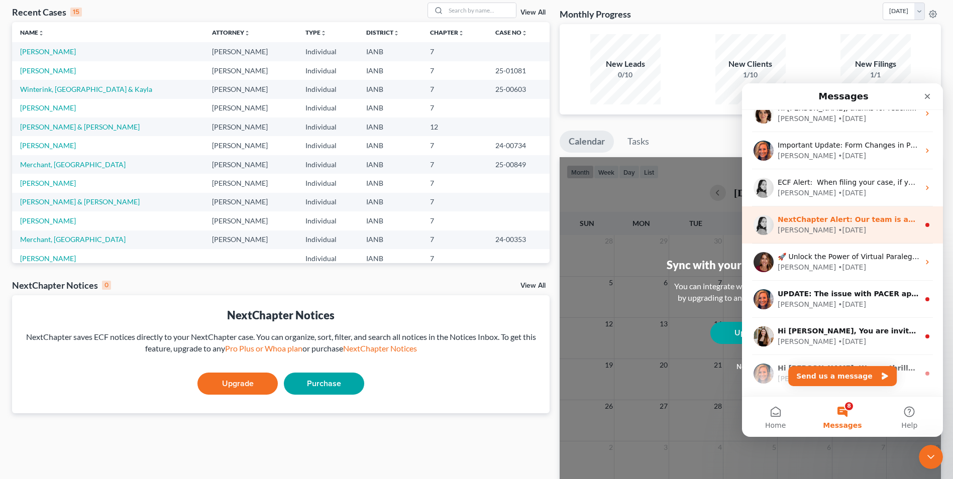
click at [838, 232] on div "• 17w ago" at bounding box center [852, 230] width 28 height 11
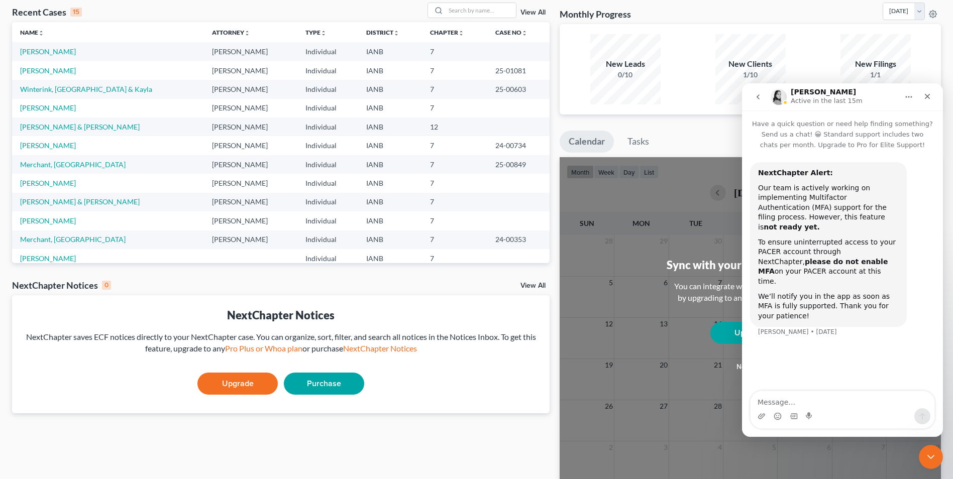
click at [757, 98] on icon "go back" at bounding box center [758, 97] width 8 height 8
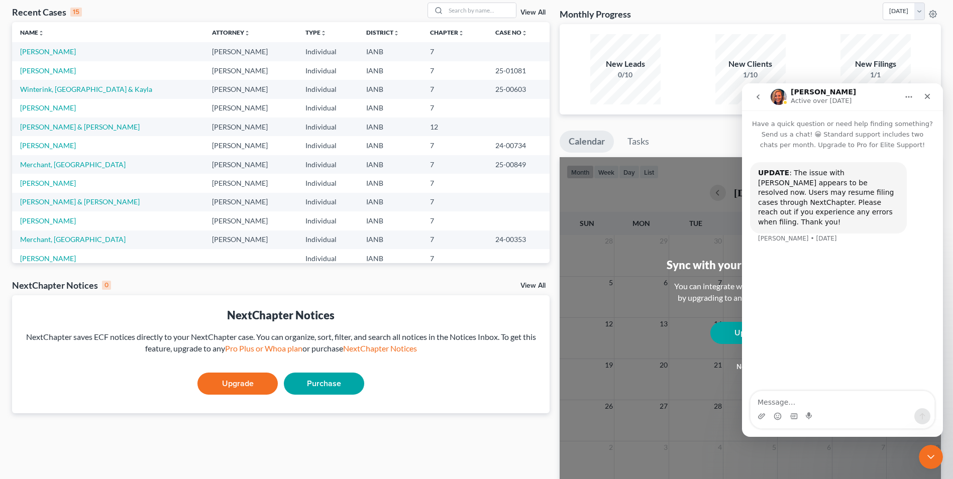
click at [758, 96] on icon "go back" at bounding box center [757, 96] width 3 height 5
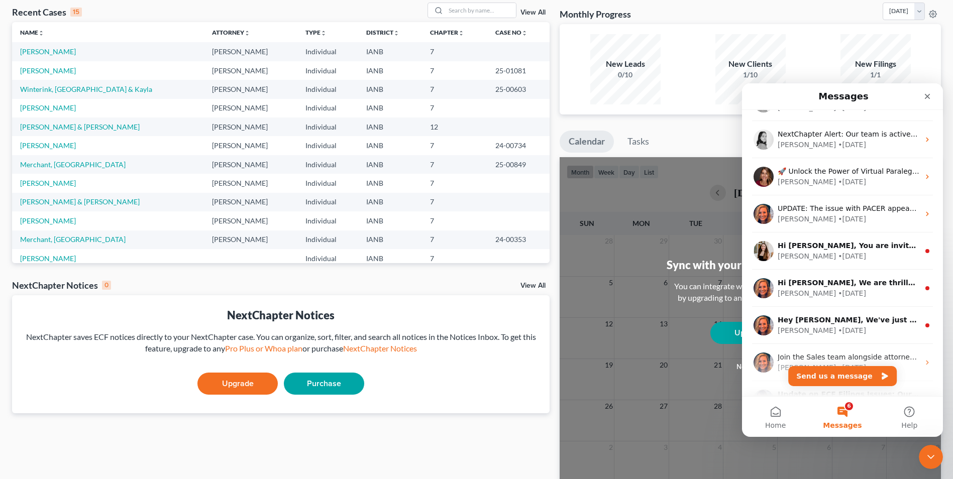
scroll to position [301, 0]
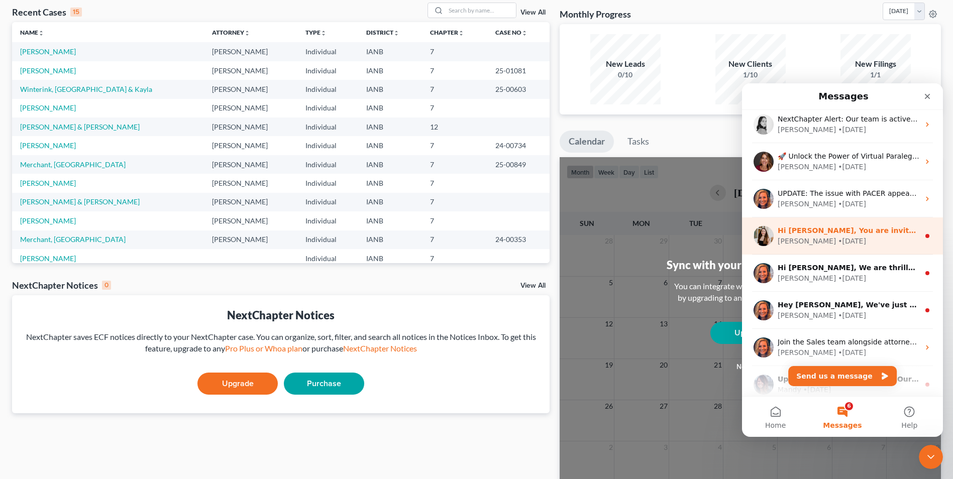
click at [843, 240] on div "Kelly • 78w ago" at bounding box center [849, 241] width 142 height 11
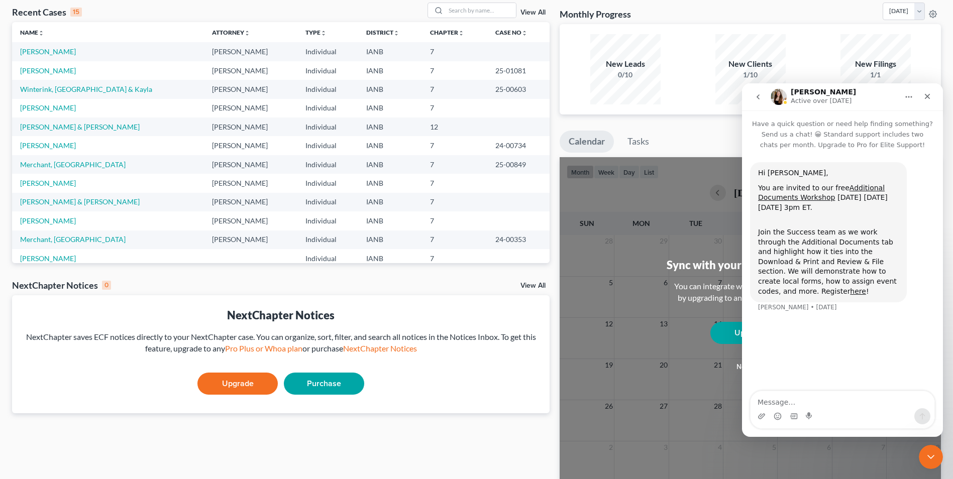
click at [758, 96] on icon "go back" at bounding box center [757, 96] width 3 height 5
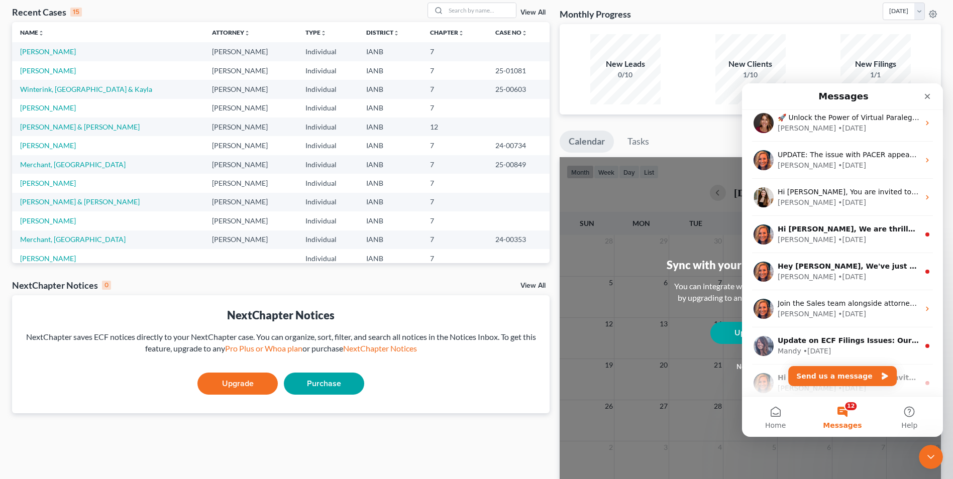
scroll to position [352, 0]
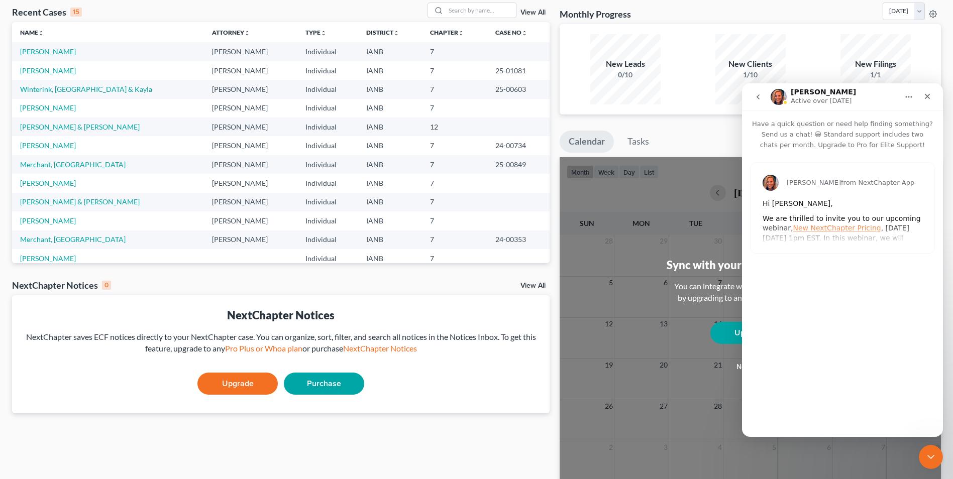
click at [760, 97] on icon "go back" at bounding box center [758, 97] width 8 height 8
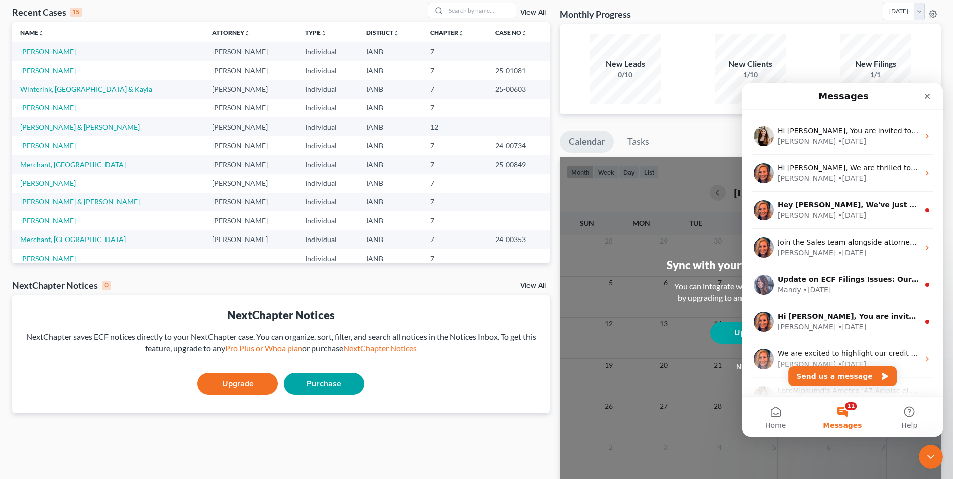
scroll to position [402, 0]
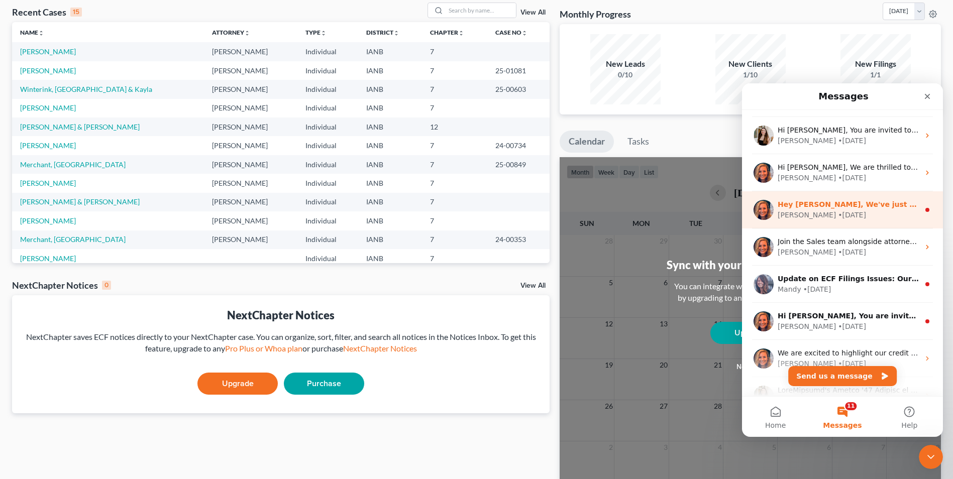
click at [838, 210] on div "• 96w ago" at bounding box center [852, 215] width 28 height 11
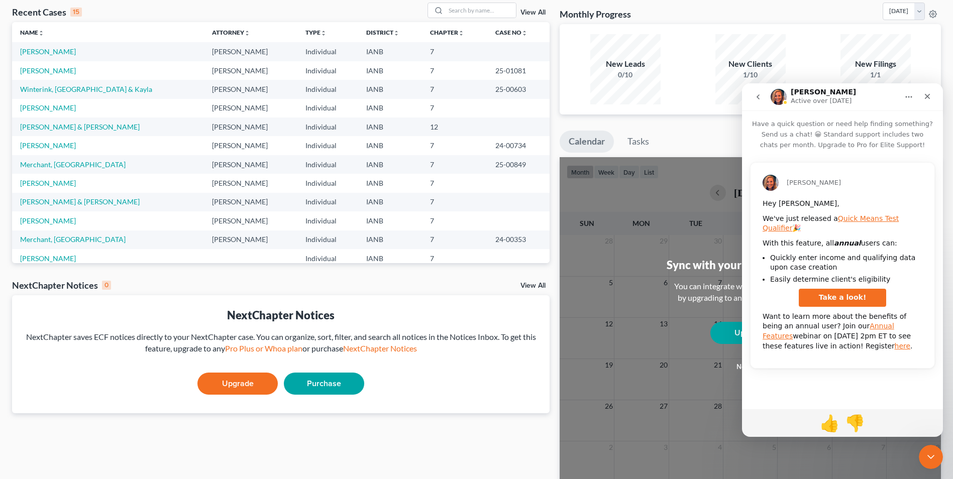
click at [758, 96] on icon "go back" at bounding box center [758, 97] width 8 height 8
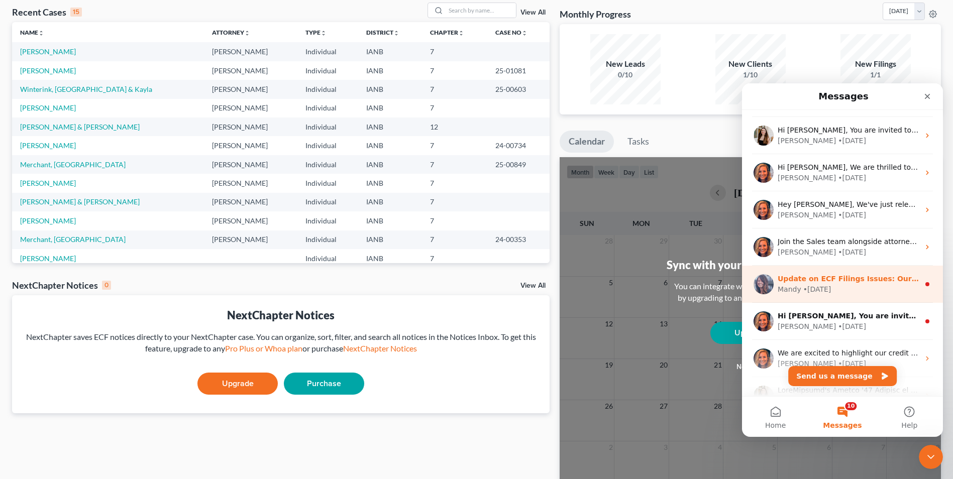
click at [827, 285] on div "• 101w ago" at bounding box center [817, 289] width 28 height 11
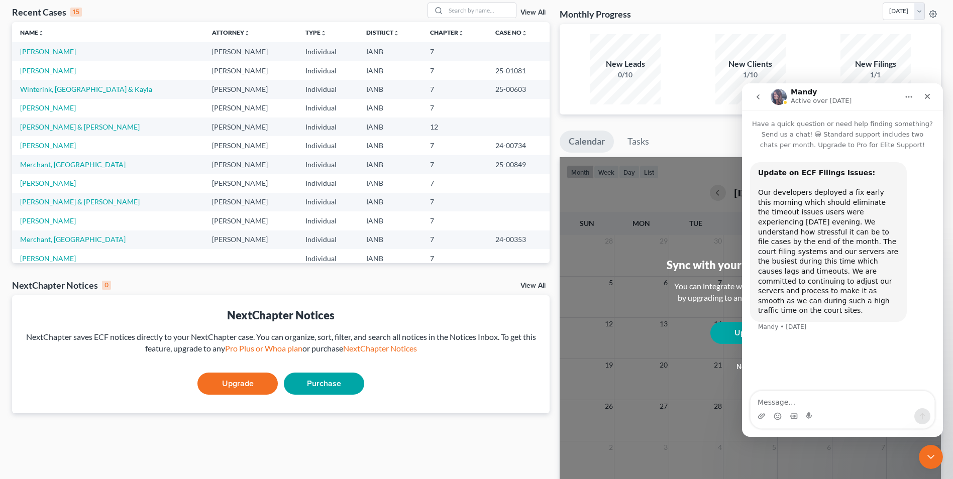
click at [756, 96] on icon "go back" at bounding box center [758, 97] width 8 height 8
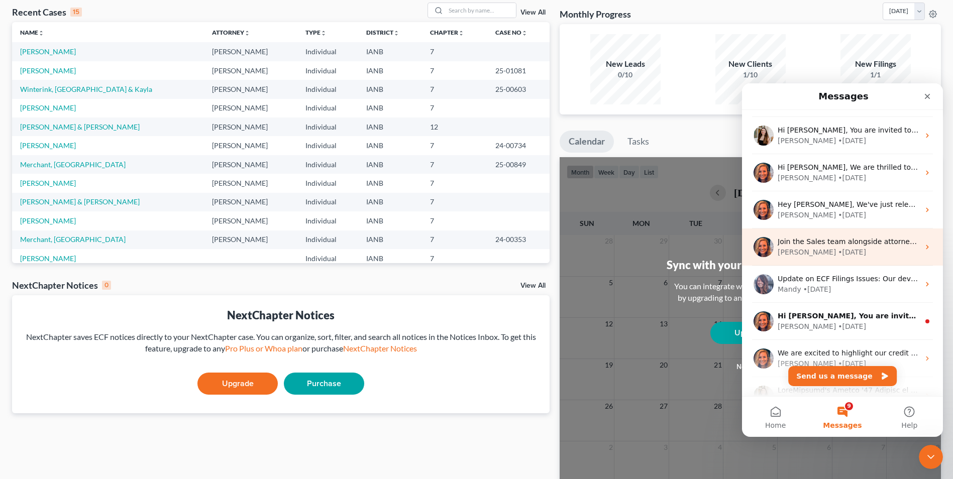
scroll to position [452, 0]
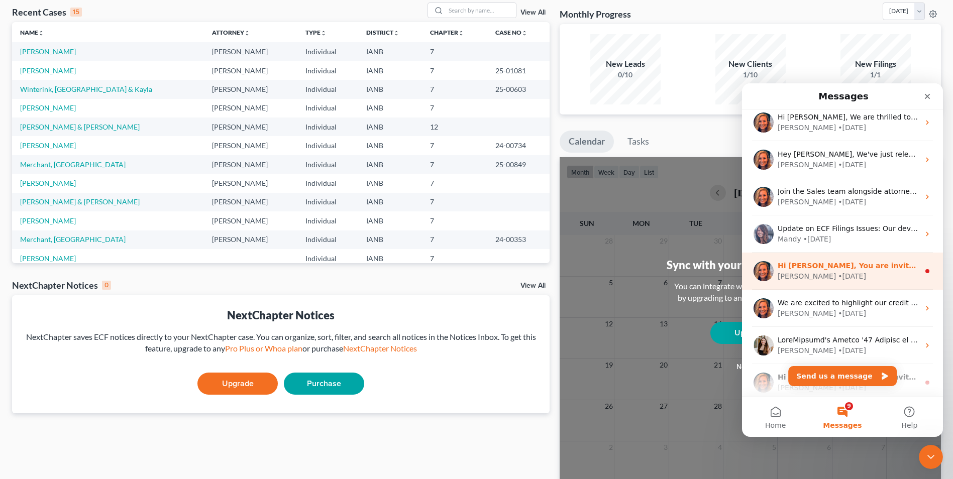
click at [838, 274] on div "• 106w ago" at bounding box center [852, 276] width 28 height 11
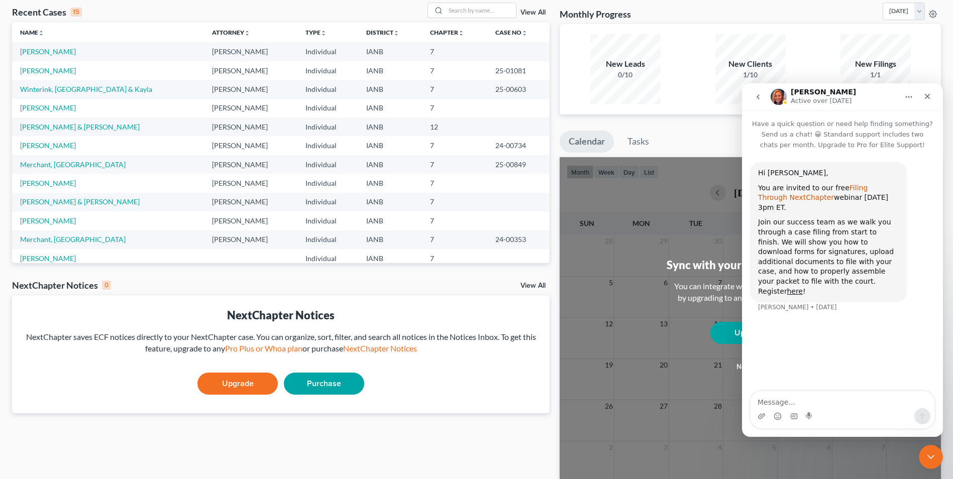
click at [850, 190] on link "Filing Through NextChapter" at bounding box center [813, 193] width 110 height 18
click at [924, 95] on icon "Close" at bounding box center [927, 96] width 8 height 8
